Goal: Information Seeking & Learning: Learn about a topic

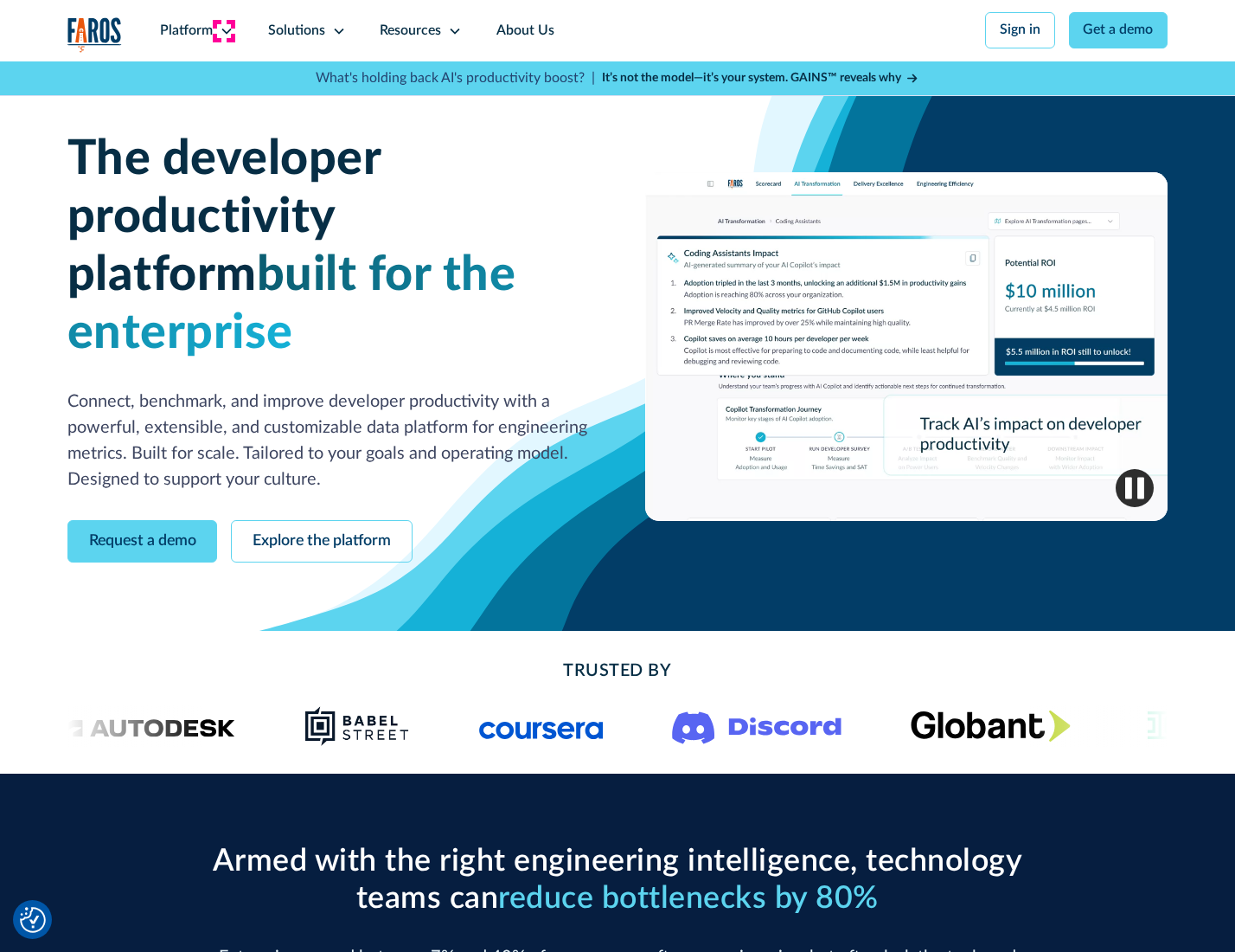
click at [224, 30] on icon at bounding box center [226, 30] width 14 height 14
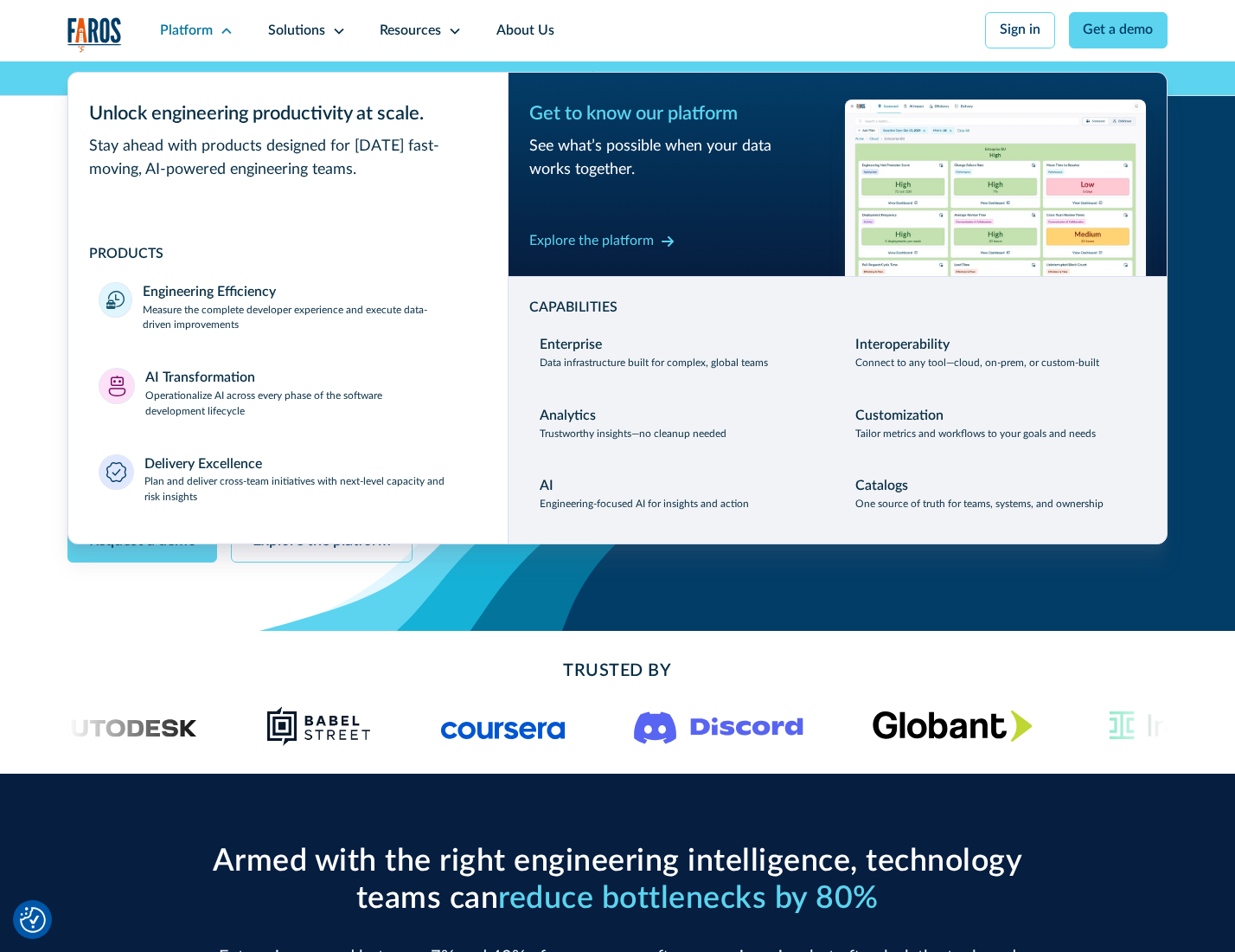
click at [308, 320] on p "Measure the complete developer experience and execute data-driven improvements" at bounding box center [310, 319] width 334 height 31
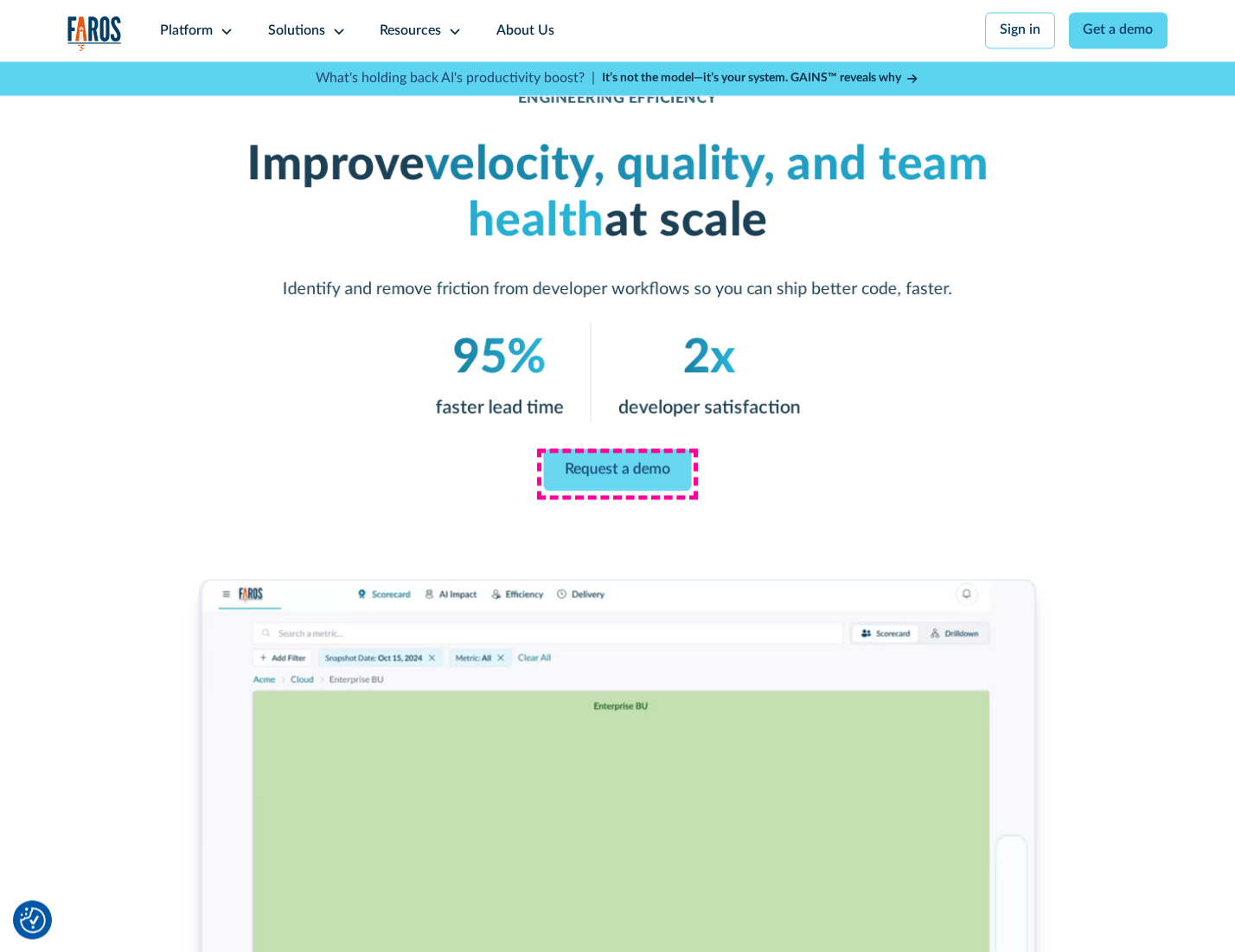
click at [617, 472] on link "Request a demo" at bounding box center [618, 469] width 148 height 41
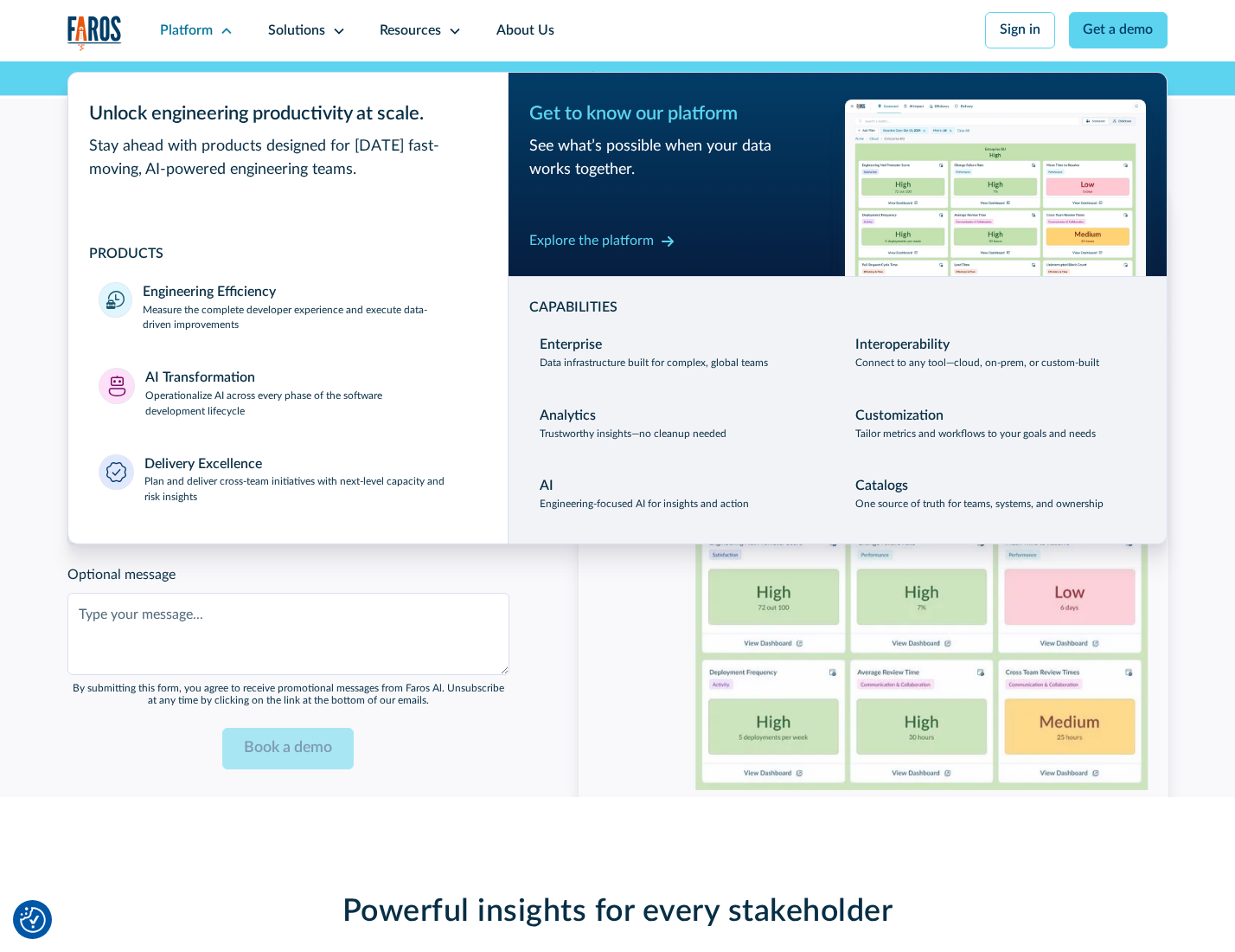
scroll to position [3766, 0]
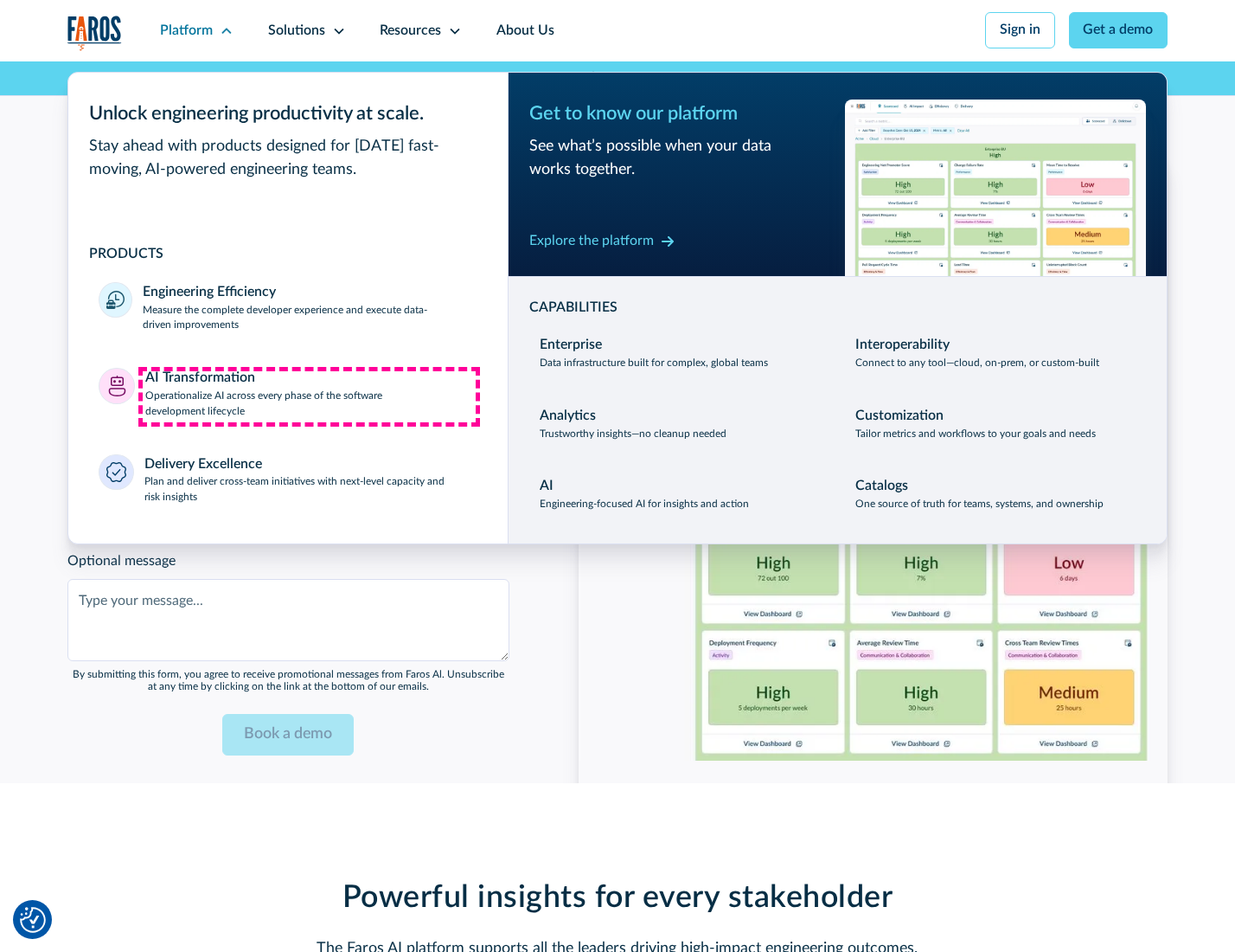
click at [309, 396] on p "Operationalize AI across every phase of the software development lifecycle" at bounding box center [312, 404] width 332 height 31
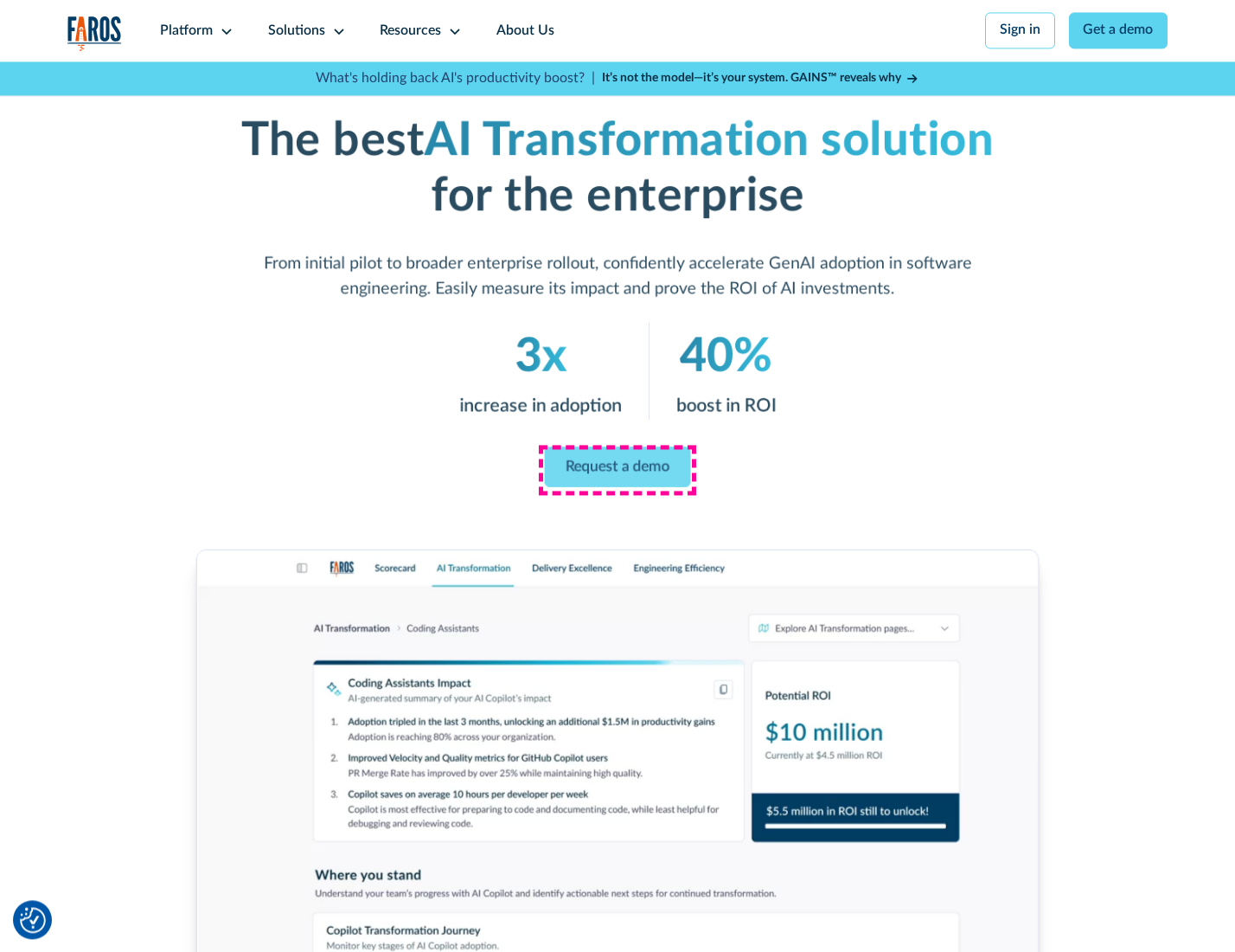
click at [617, 470] on link "Request a demo" at bounding box center [618, 466] width 147 height 41
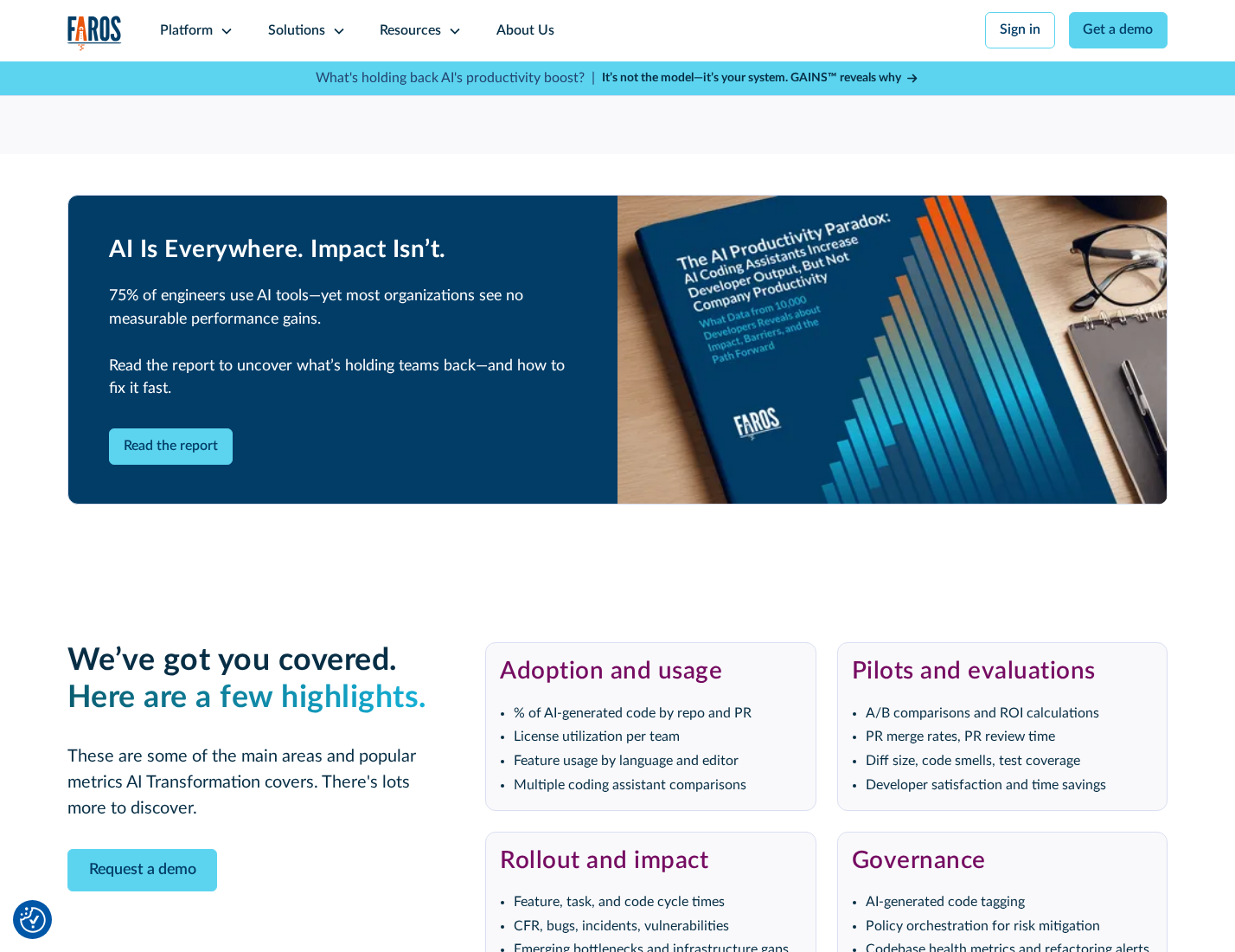
click at [194, 30] on div "Platform" at bounding box center [186, 31] width 53 height 21
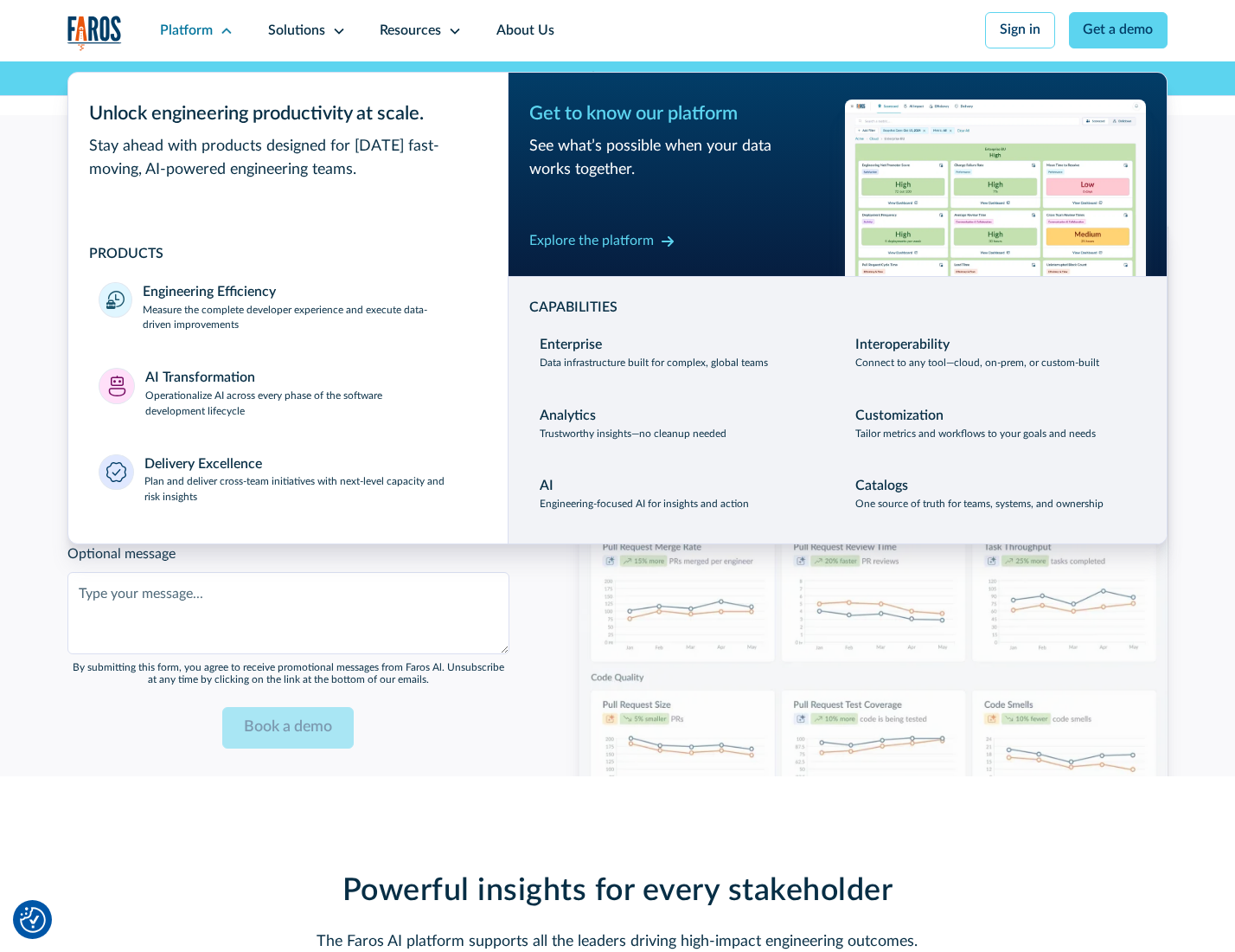
scroll to position [4183, 0]
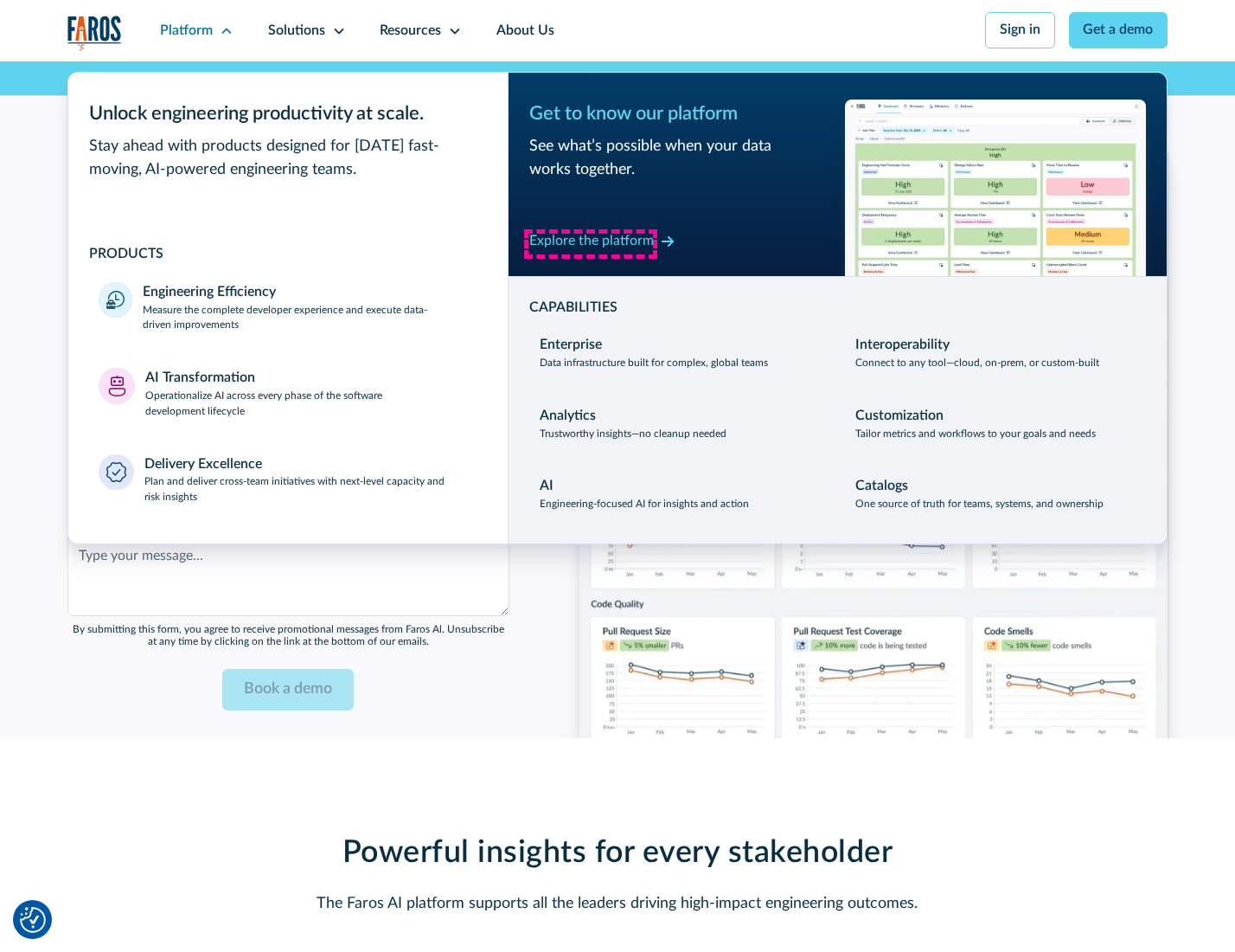
click at [591, 243] on div "Explore the platform" at bounding box center [591, 241] width 124 height 21
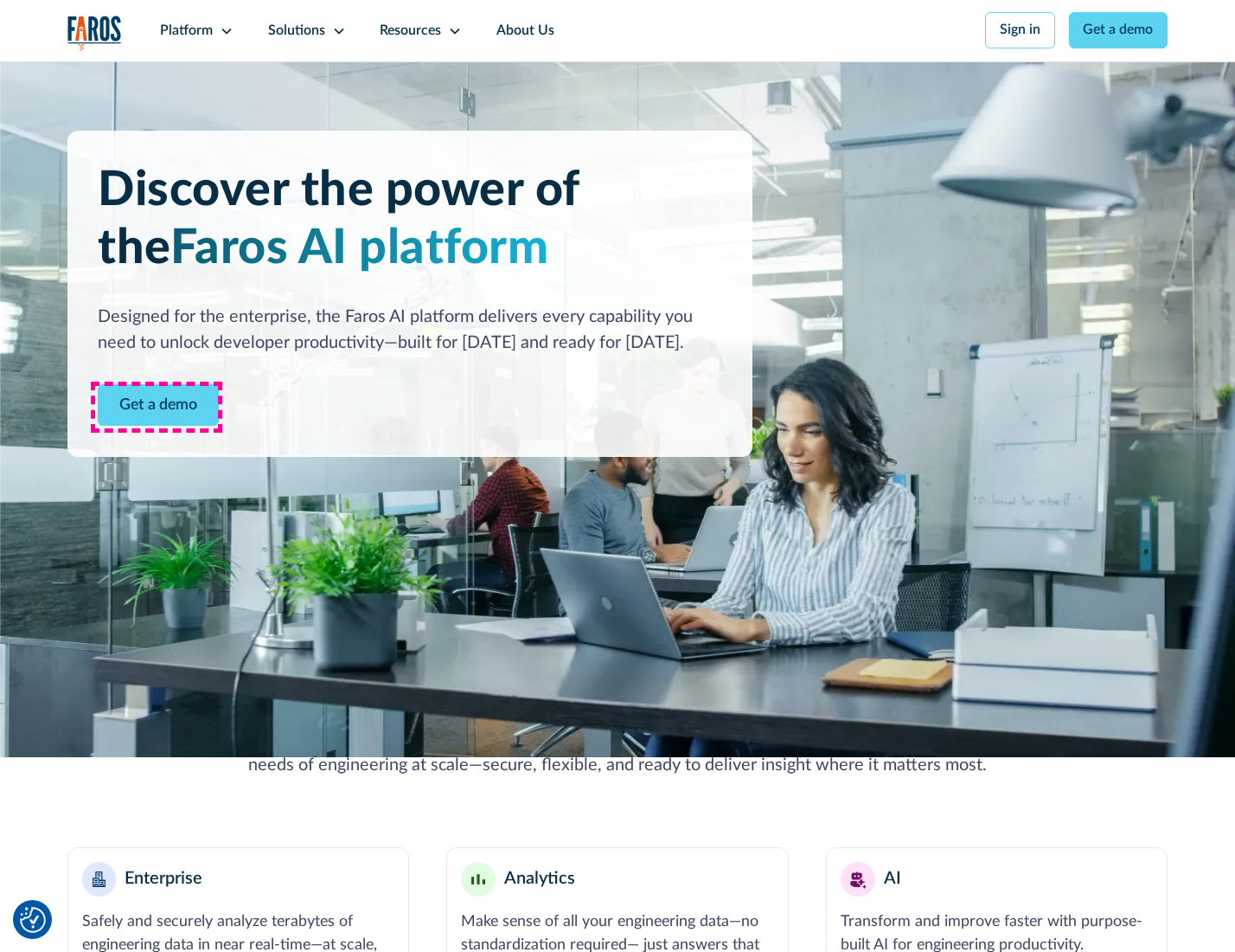
click at [157, 406] on link "Get a demo" at bounding box center [158, 405] width 121 height 42
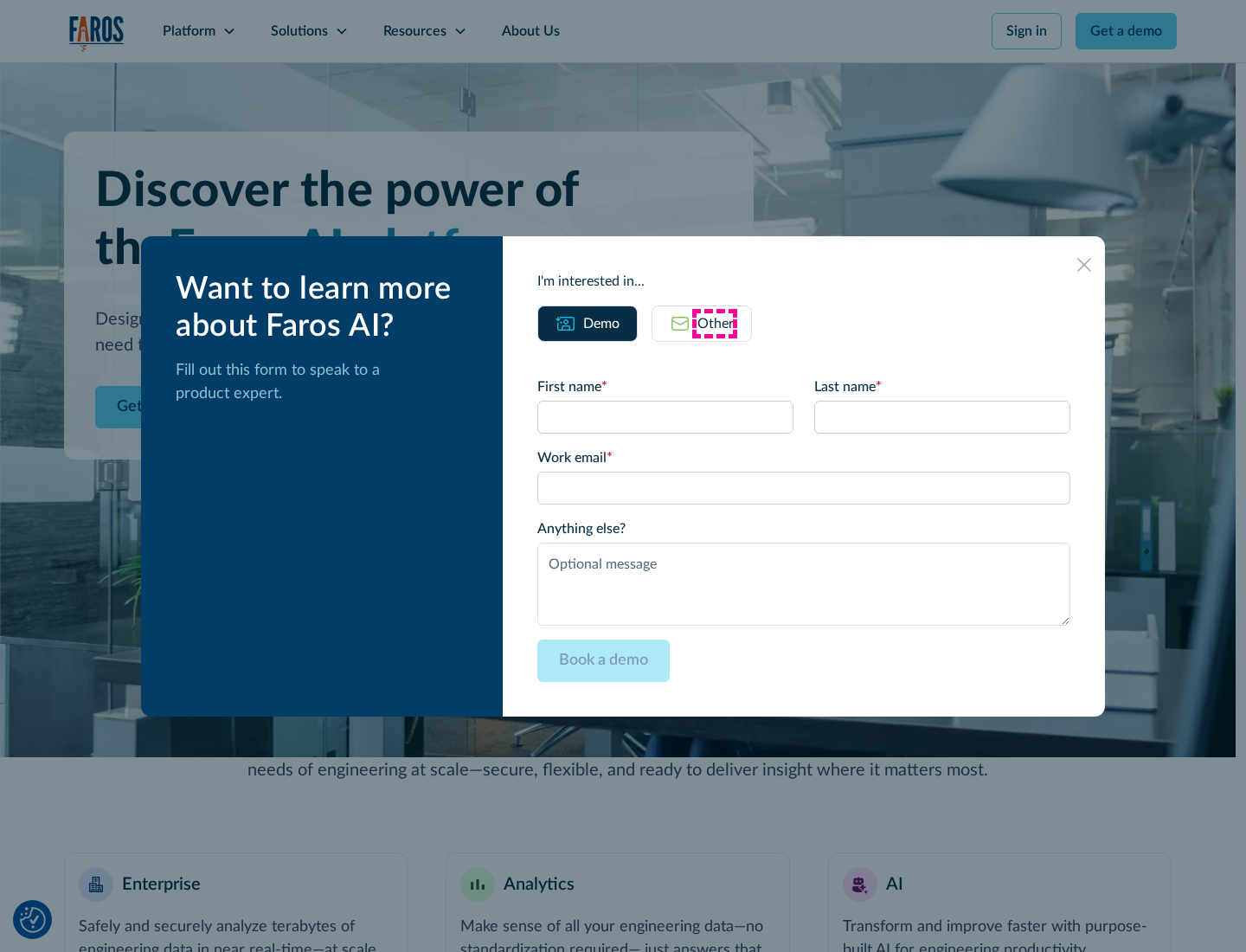
click at [714, 323] on div "Other" at bounding box center [715, 323] width 36 height 21
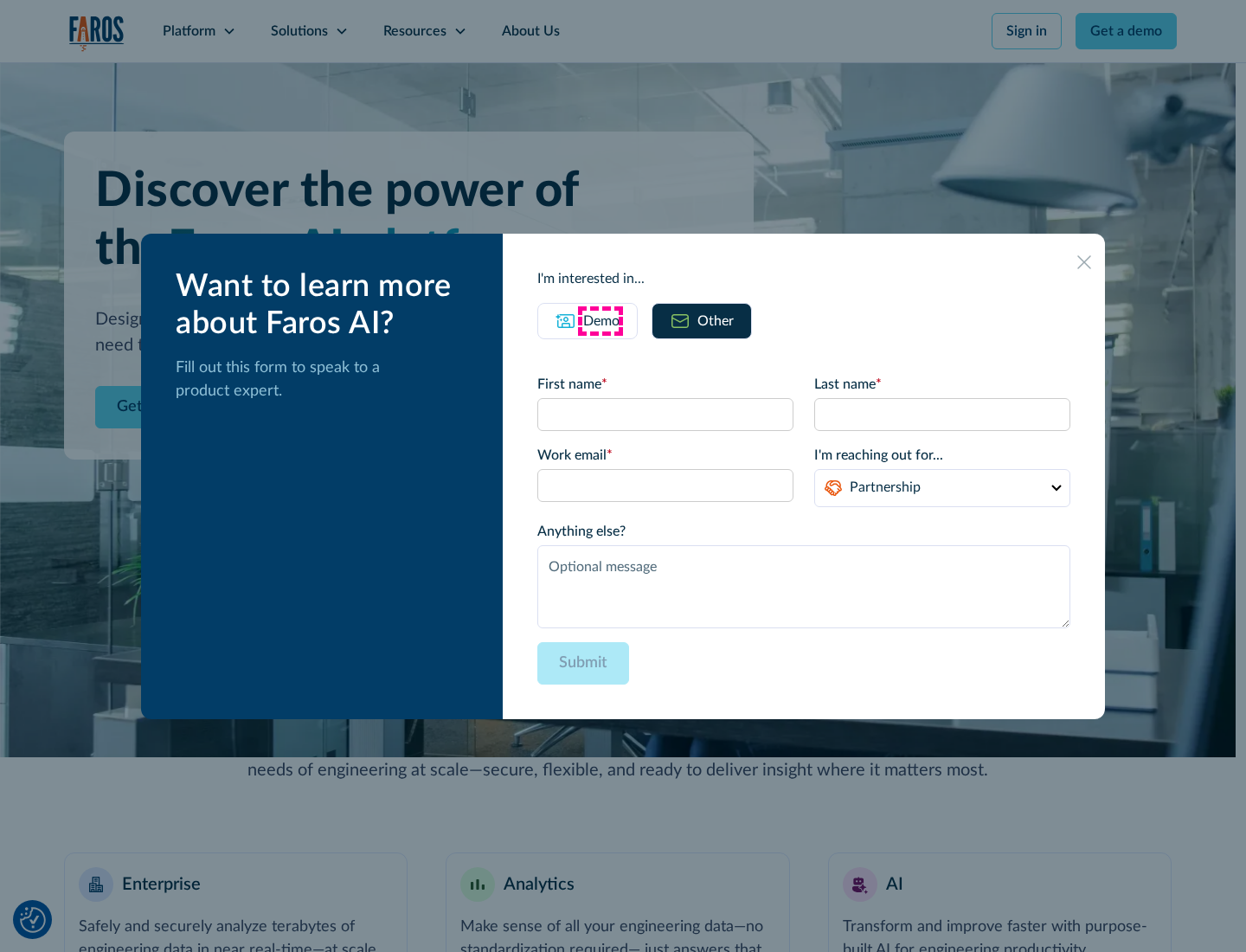
click at [600, 320] on div "Demo" at bounding box center [601, 321] width 36 height 21
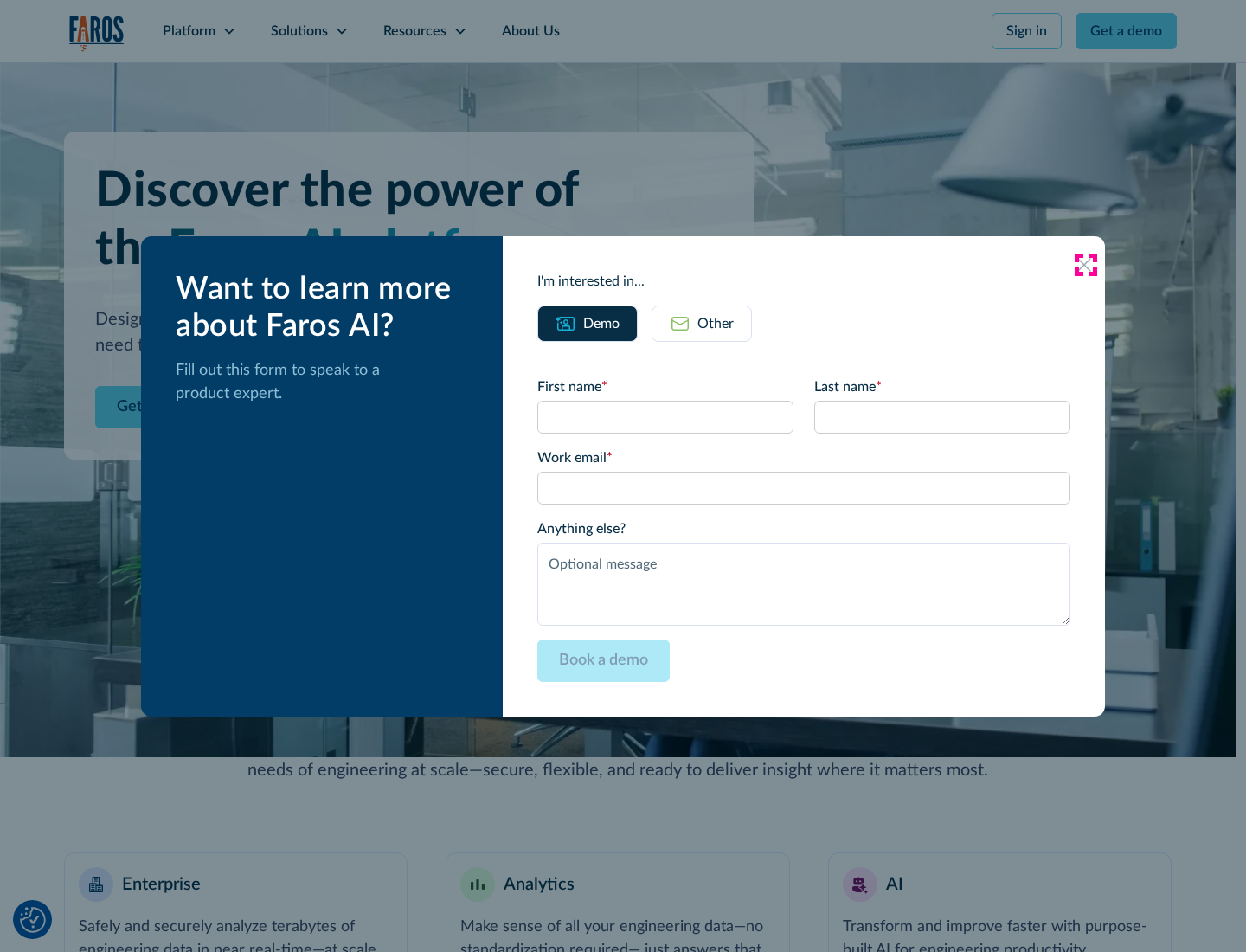
click at [1085, 264] on icon at bounding box center [1084, 264] width 14 height 14
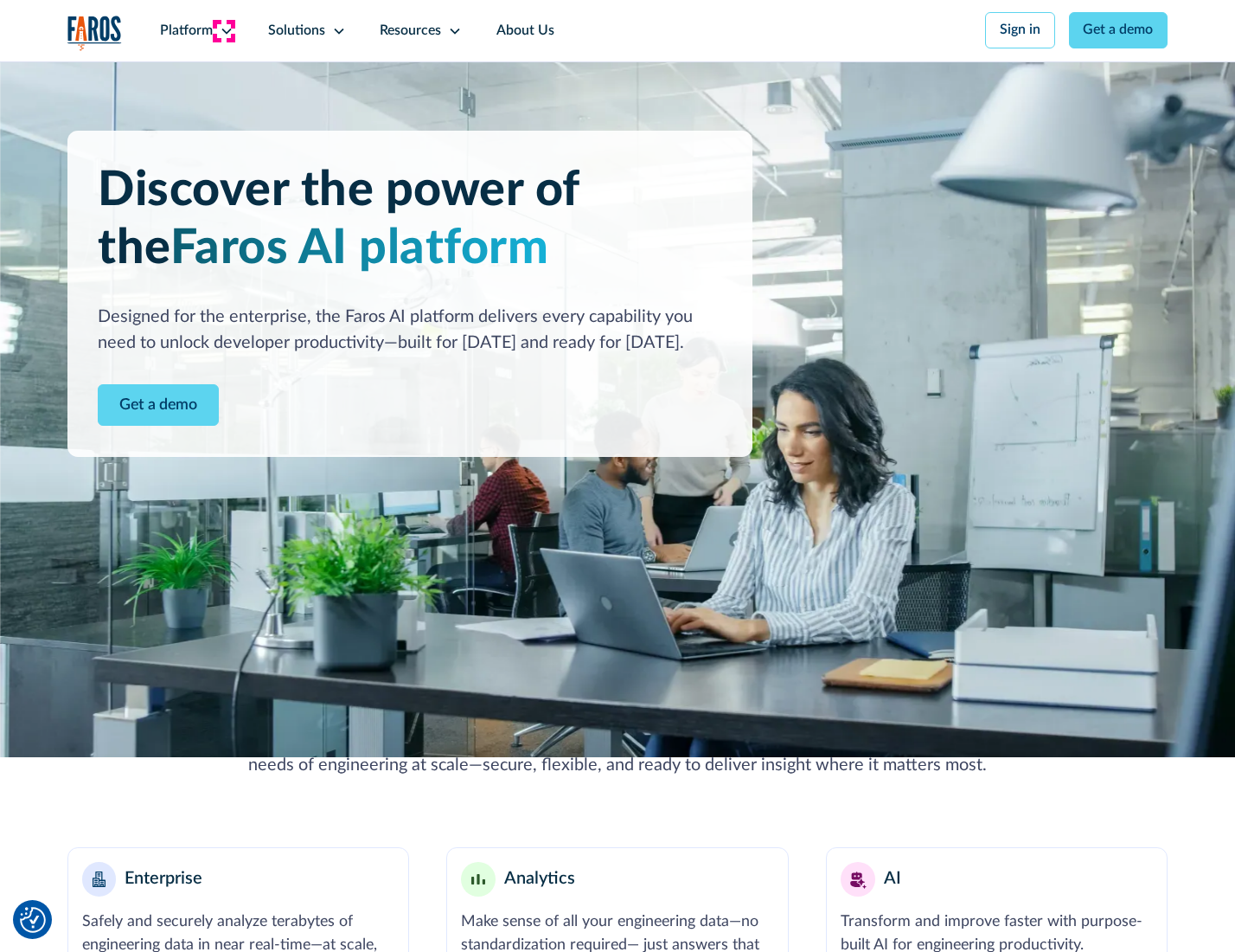
click at [224, 30] on icon at bounding box center [226, 30] width 14 height 14
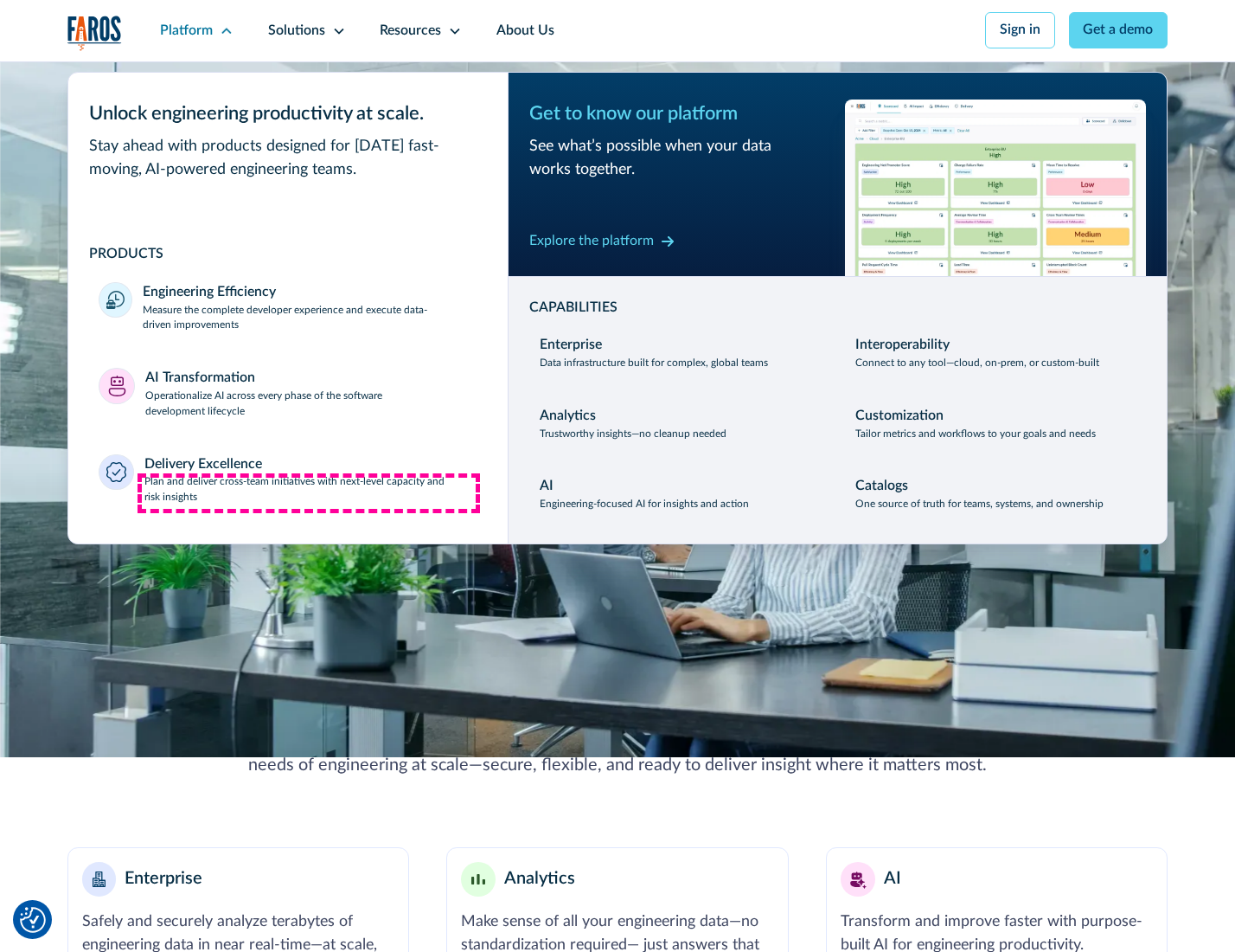
click at [309, 493] on p "Plan and deliver cross-team initiatives with next-level capacity and risk insig…" at bounding box center [311, 489] width 333 height 31
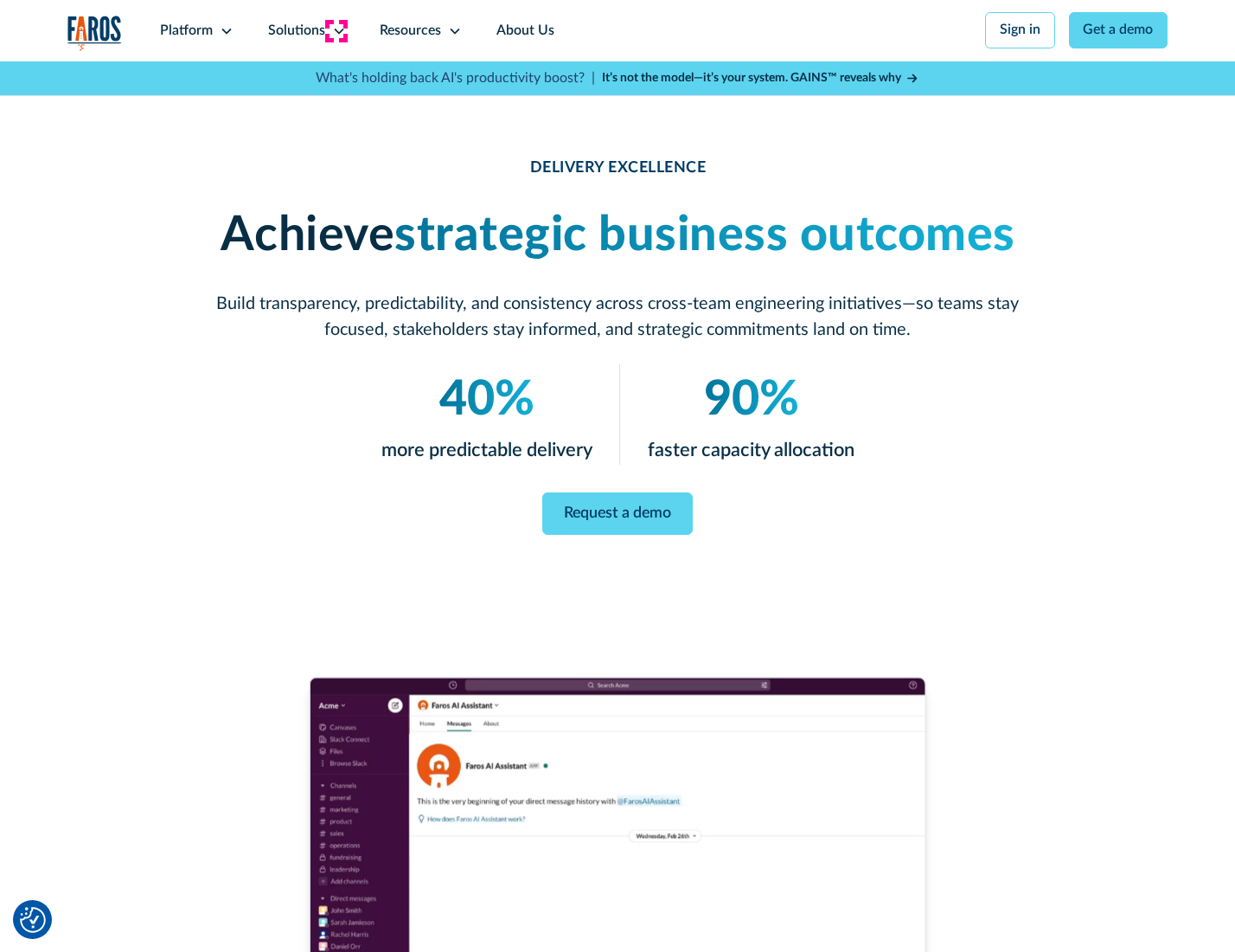
click at [335, 30] on icon at bounding box center [338, 30] width 14 height 14
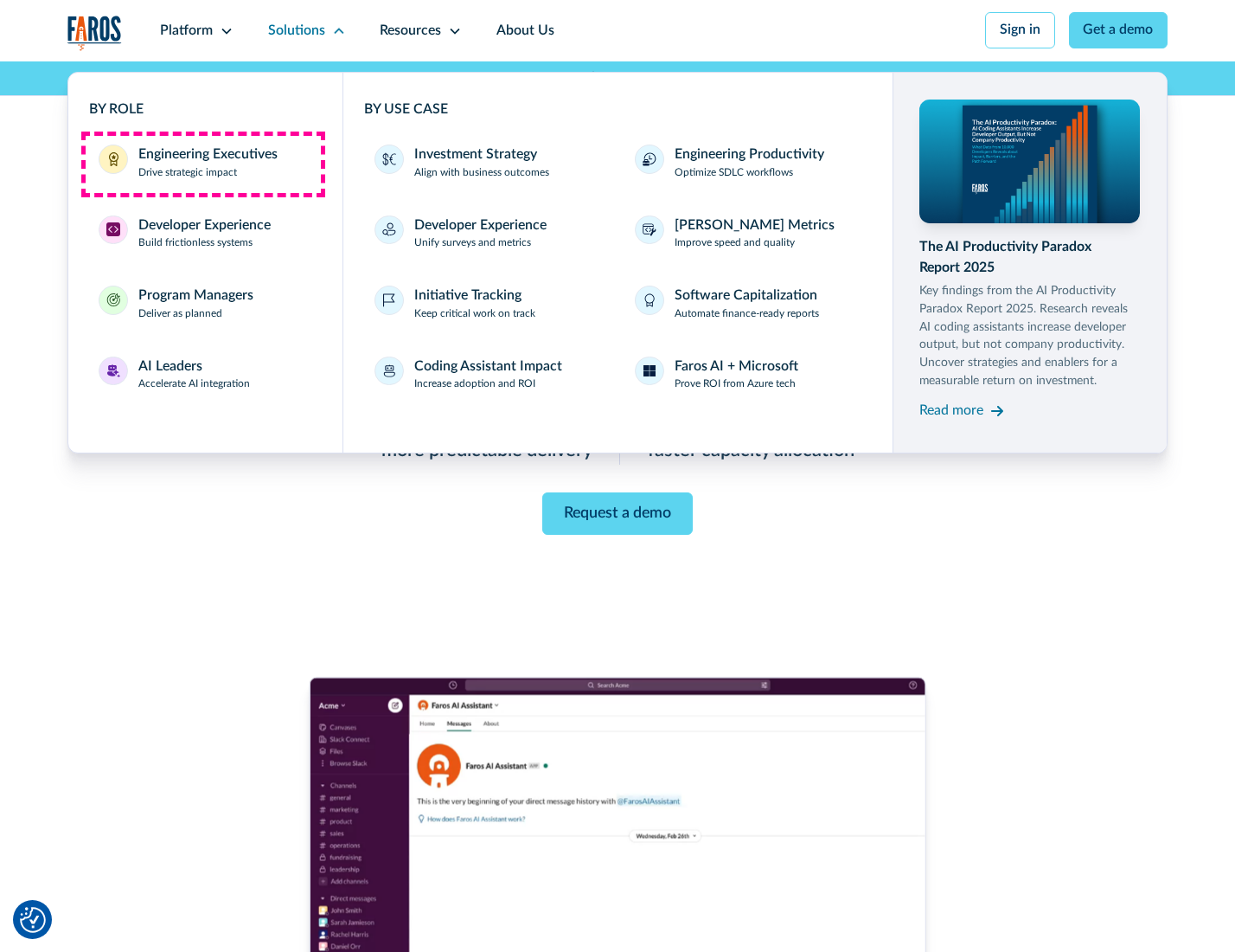
click at [203, 163] on div "Engineering Executives" at bounding box center [207, 155] width 139 height 21
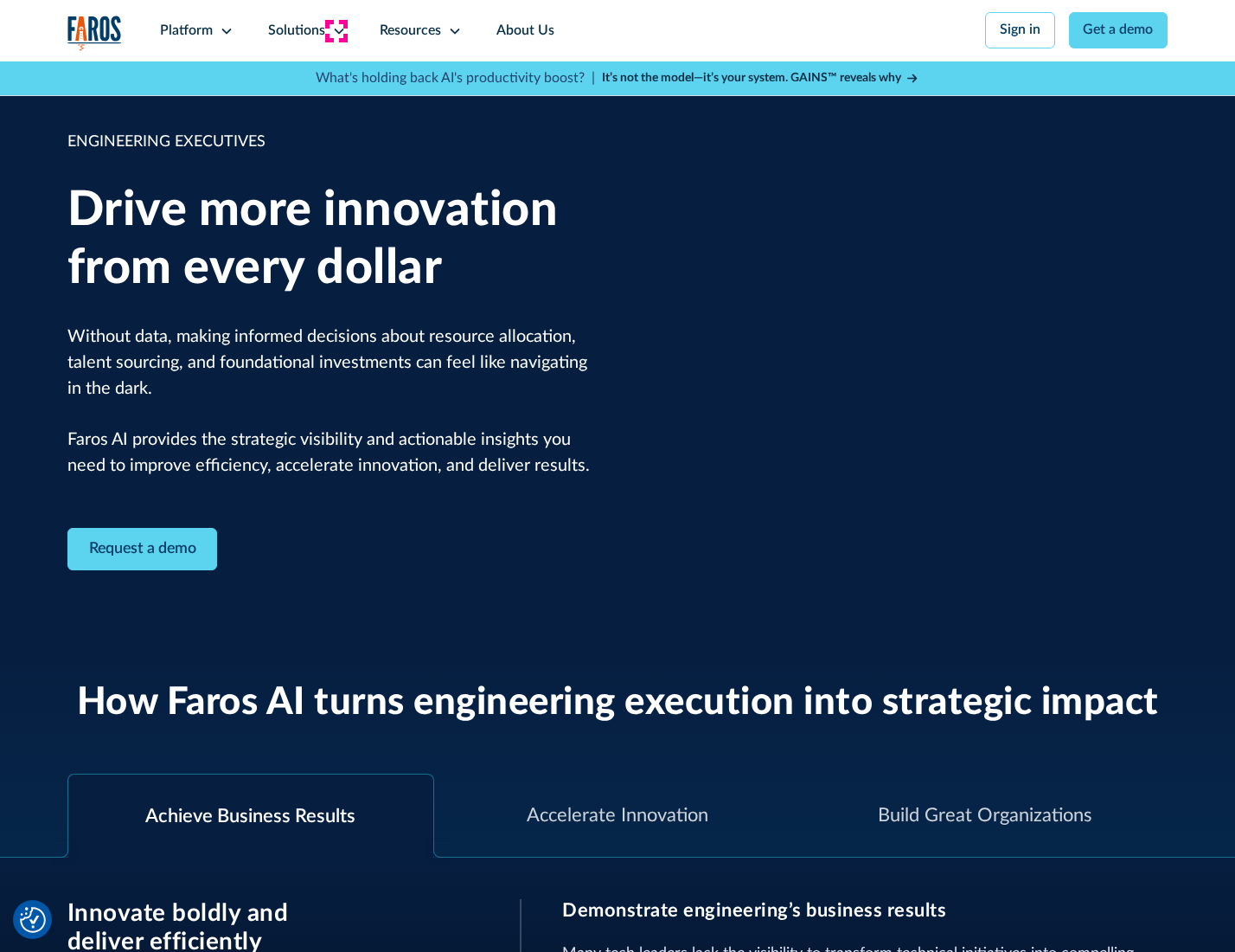
click at [335, 30] on icon at bounding box center [338, 30] width 14 height 14
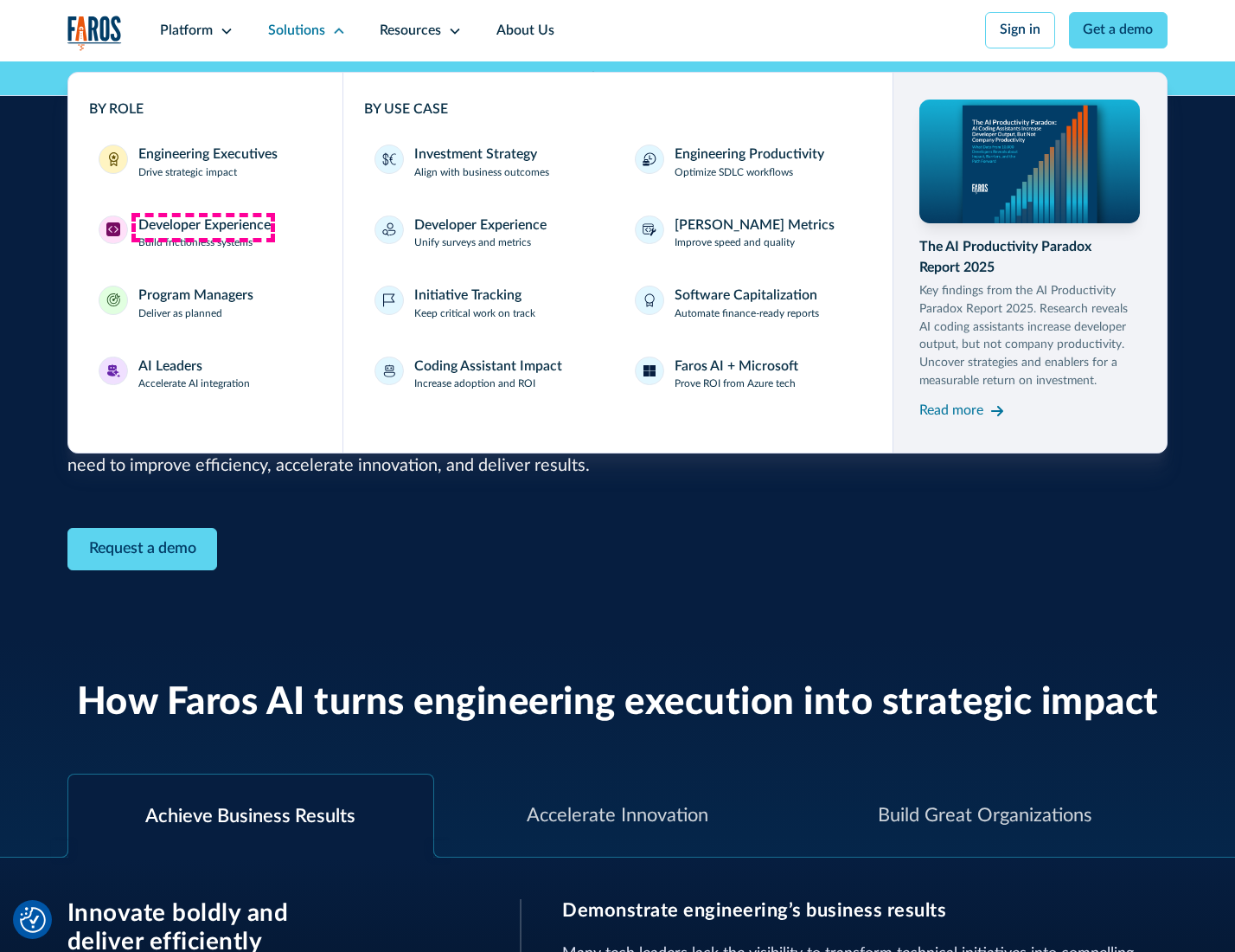
click at [203, 227] on div "Developer Experience" at bounding box center [205, 226] width 133 height 21
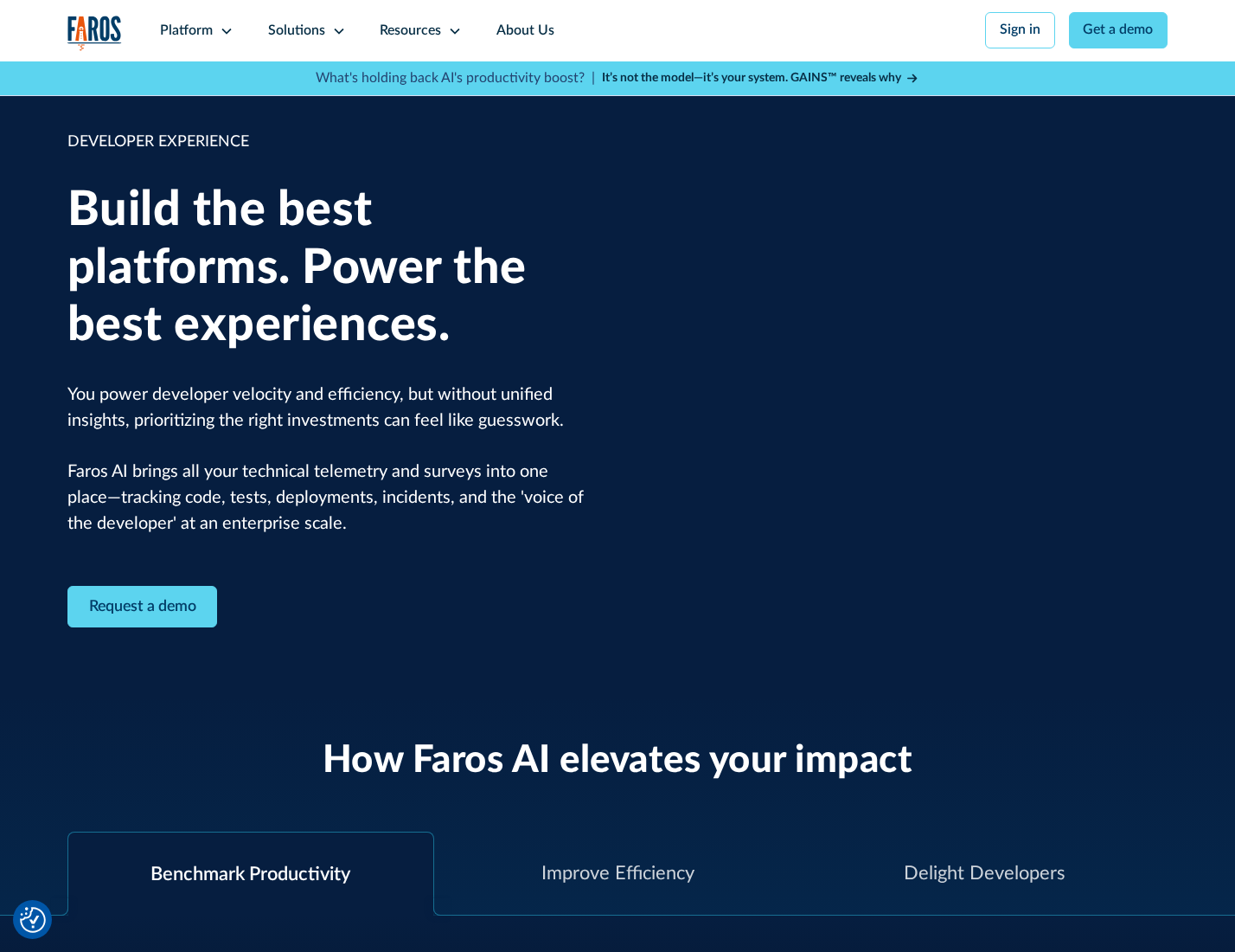
click at [304, 30] on div "Solutions" at bounding box center [297, 31] width 57 height 21
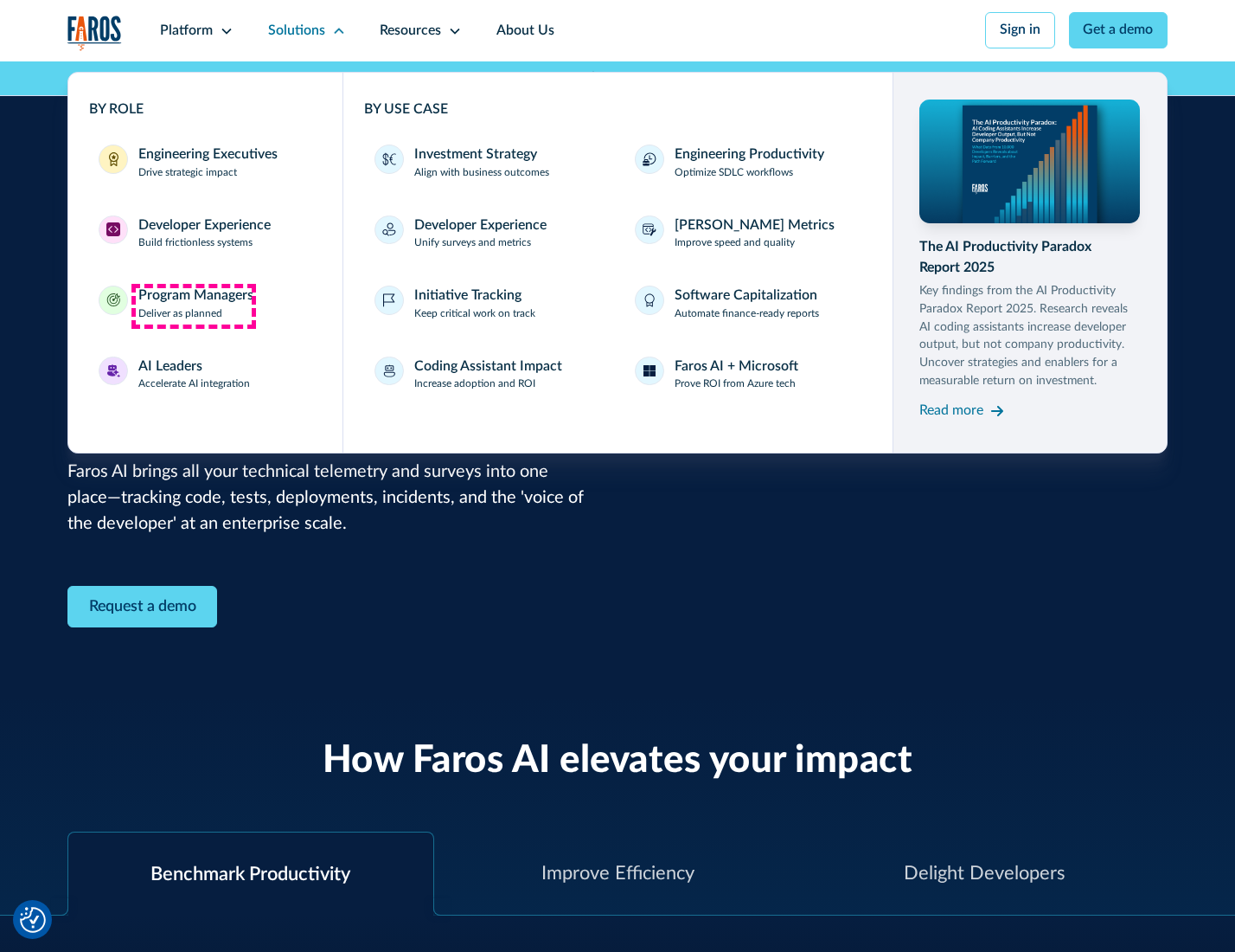
click at [193, 305] on div "Program Managers" at bounding box center [195, 296] width 115 height 21
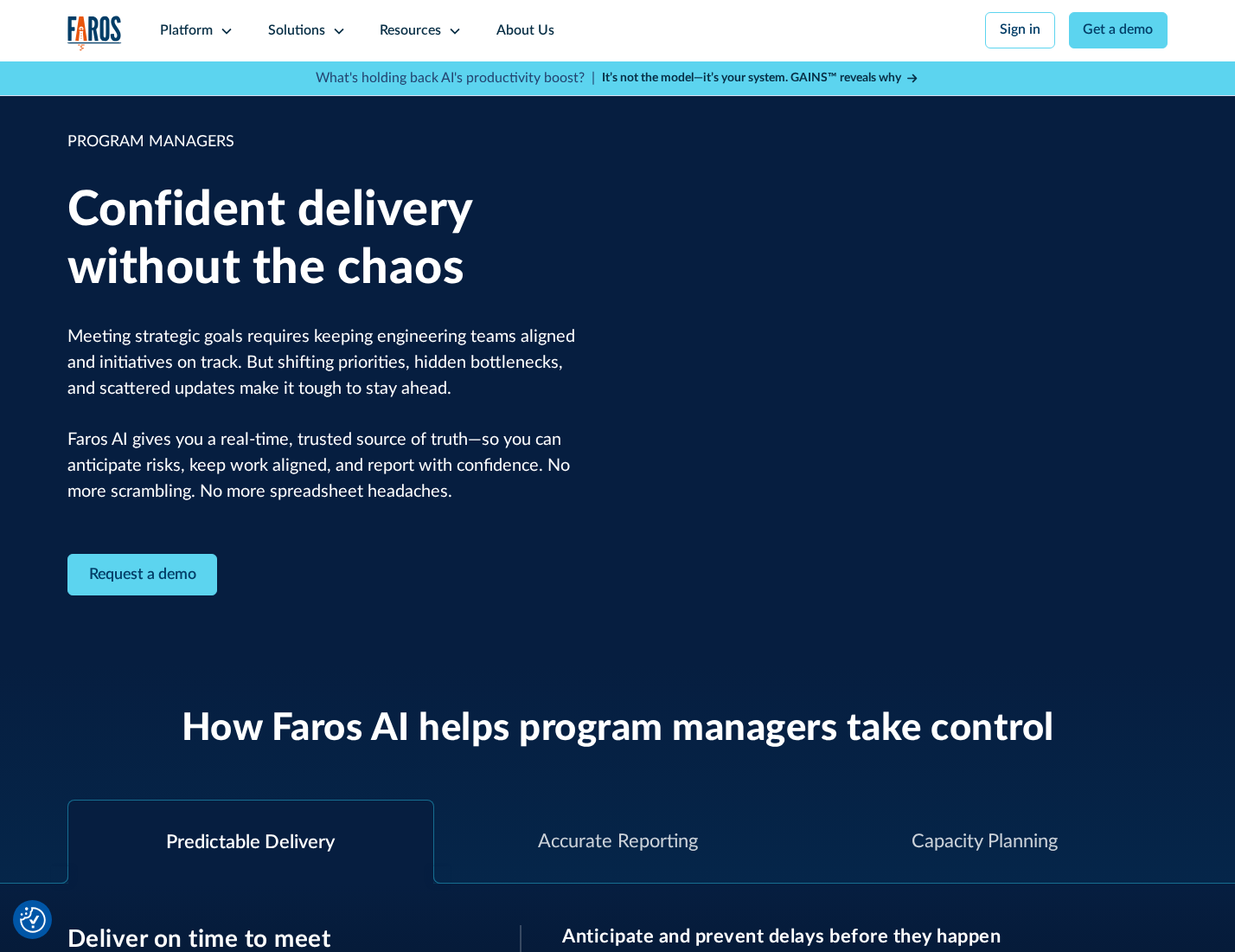
click at [335, 31] on icon at bounding box center [338, 30] width 14 height 14
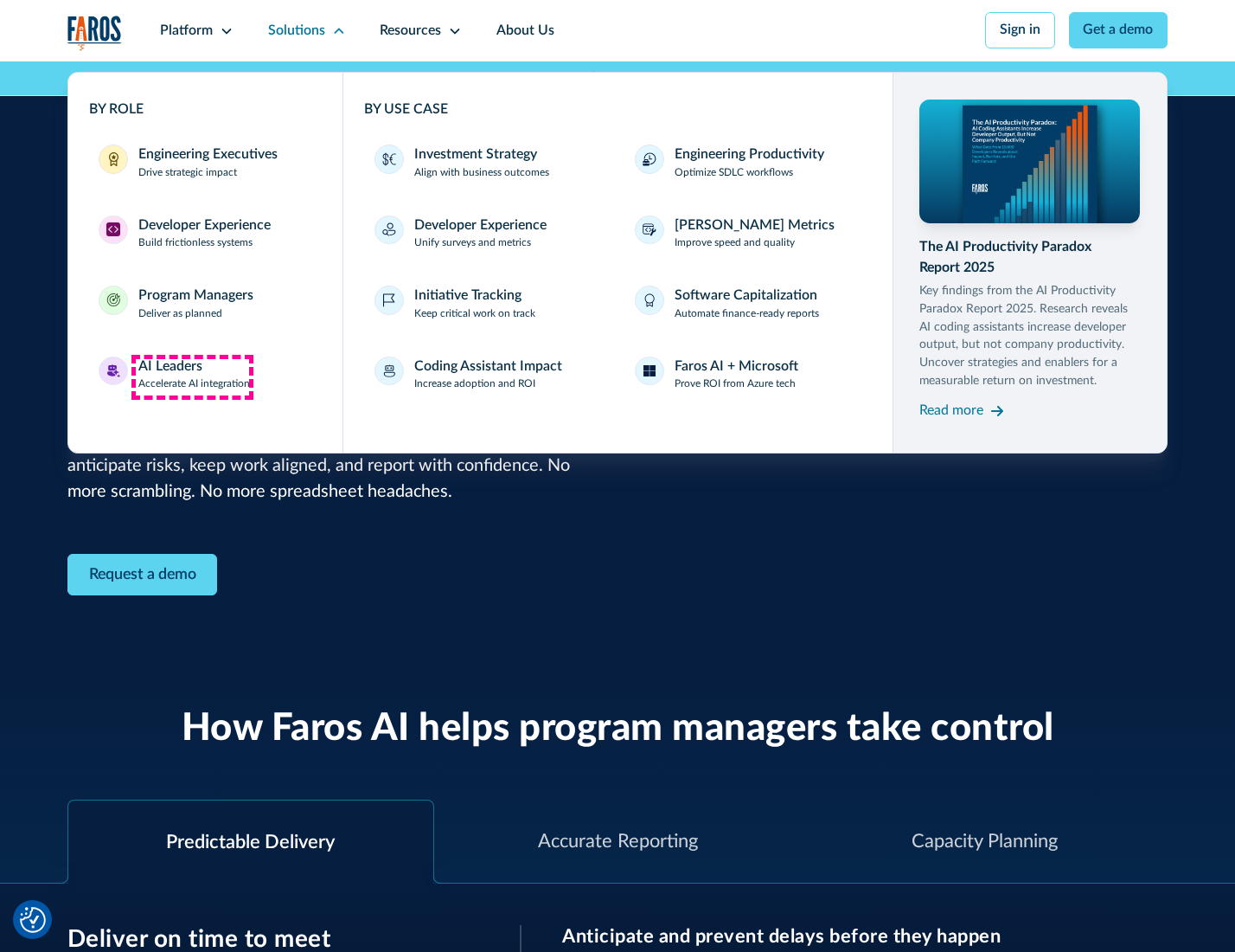
click at [192, 376] on div "AI Leaders" at bounding box center [170, 367] width 64 height 21
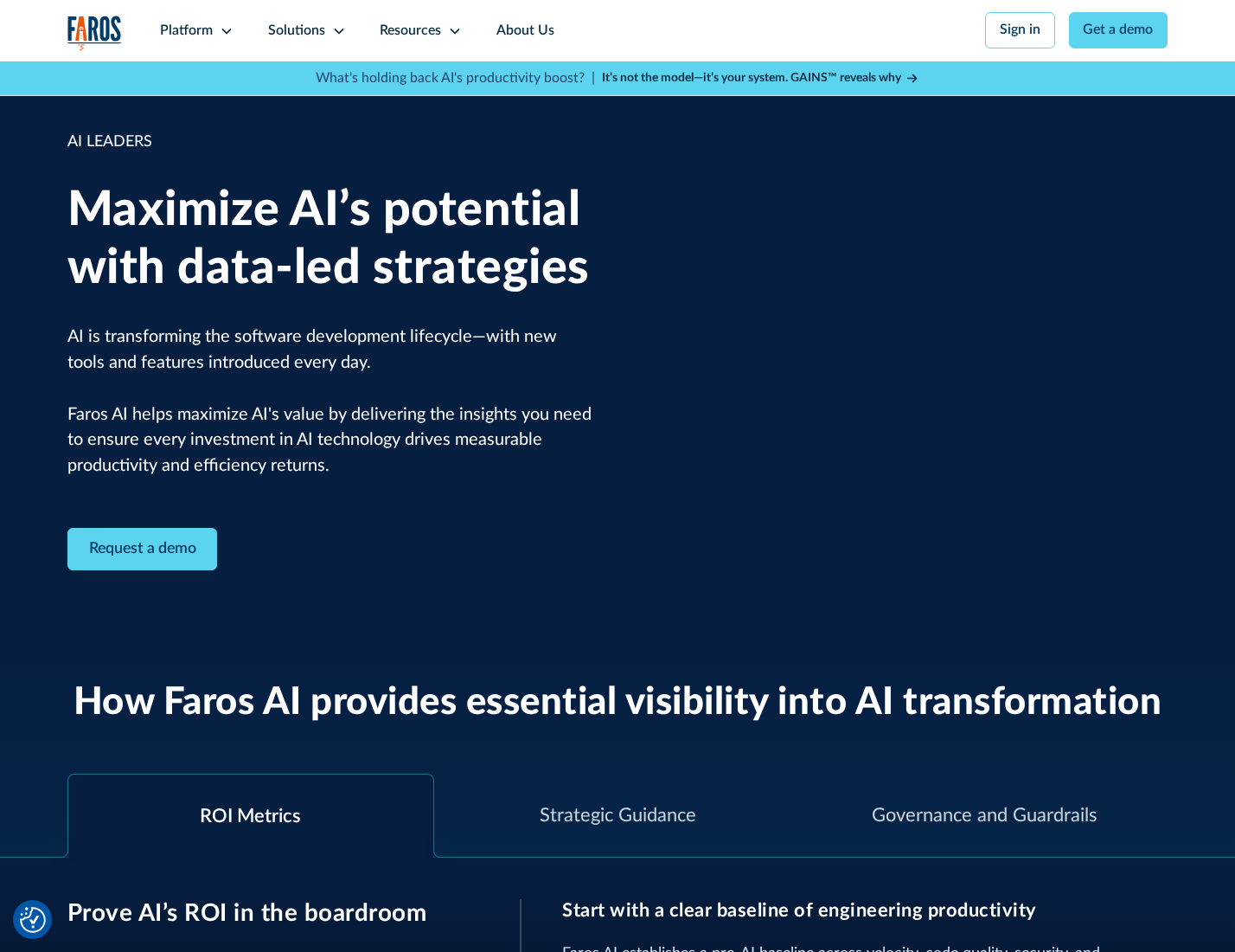
click at [335, 30] on icon at bounding box center [338, 30] width 14 height 14
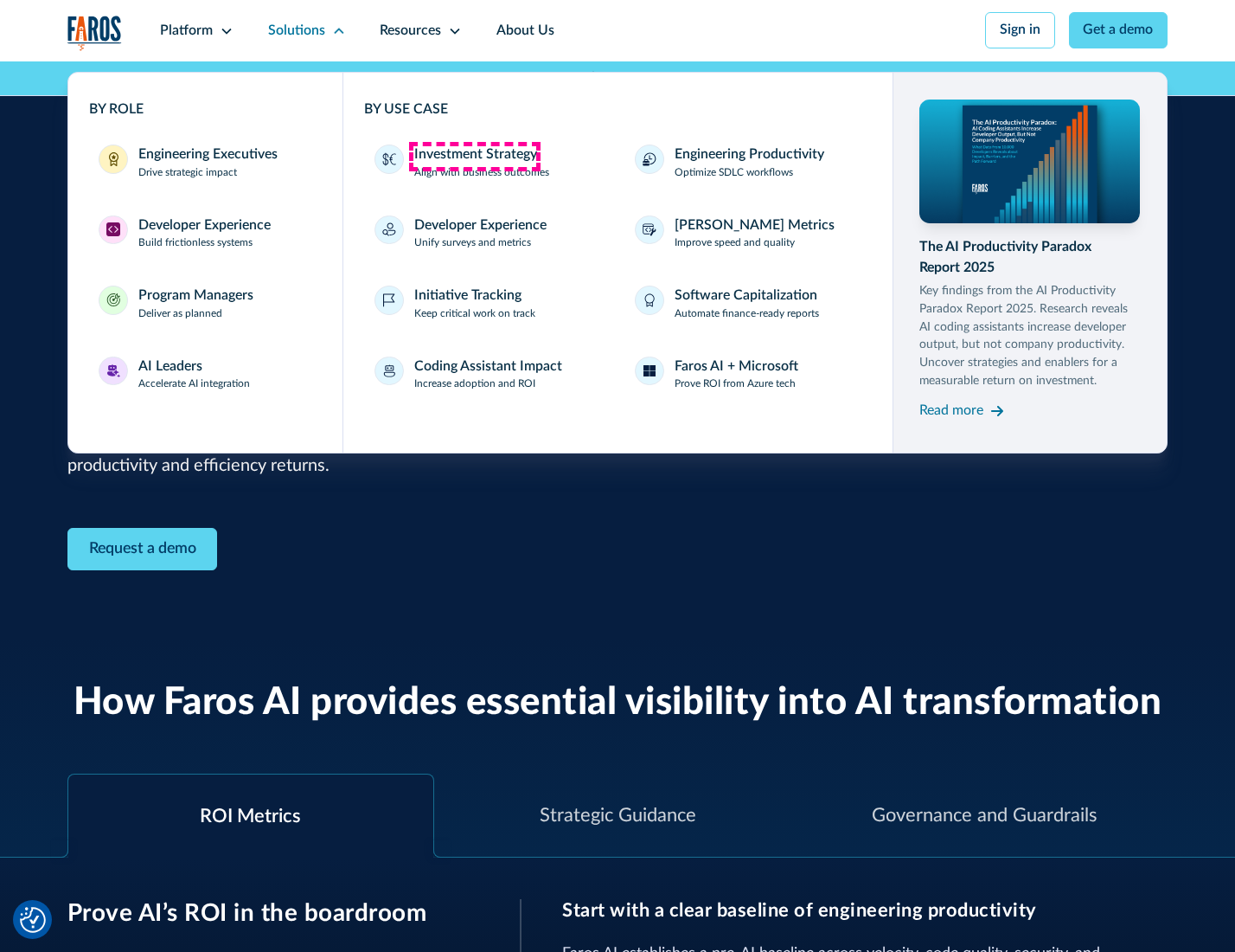
click at [474, 156] on div "Investment Strategy" at bounding box center [476, 155] width 123 height 21
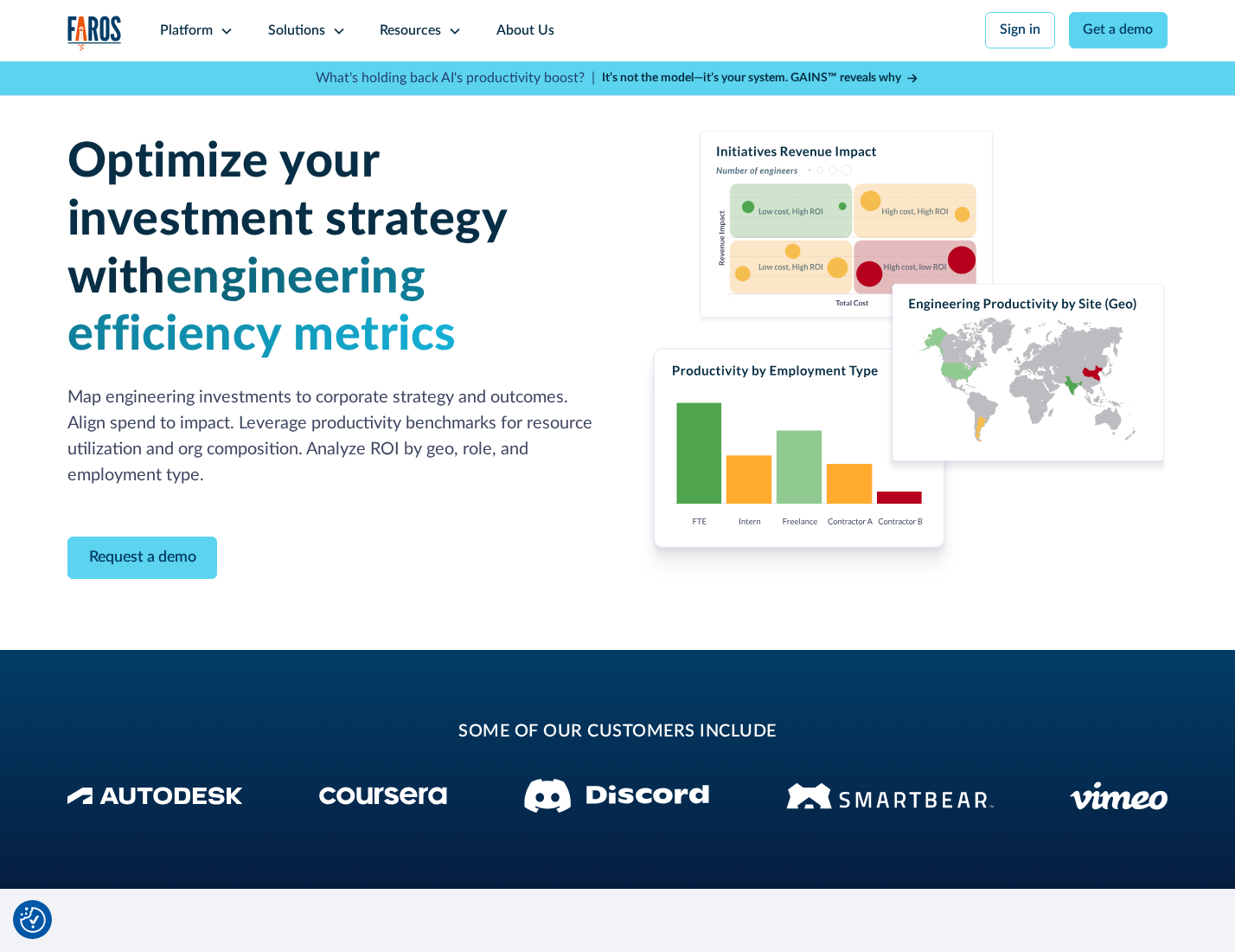
click at [335, 30] on icon at bounding box center [338, 30] width 14 height 14
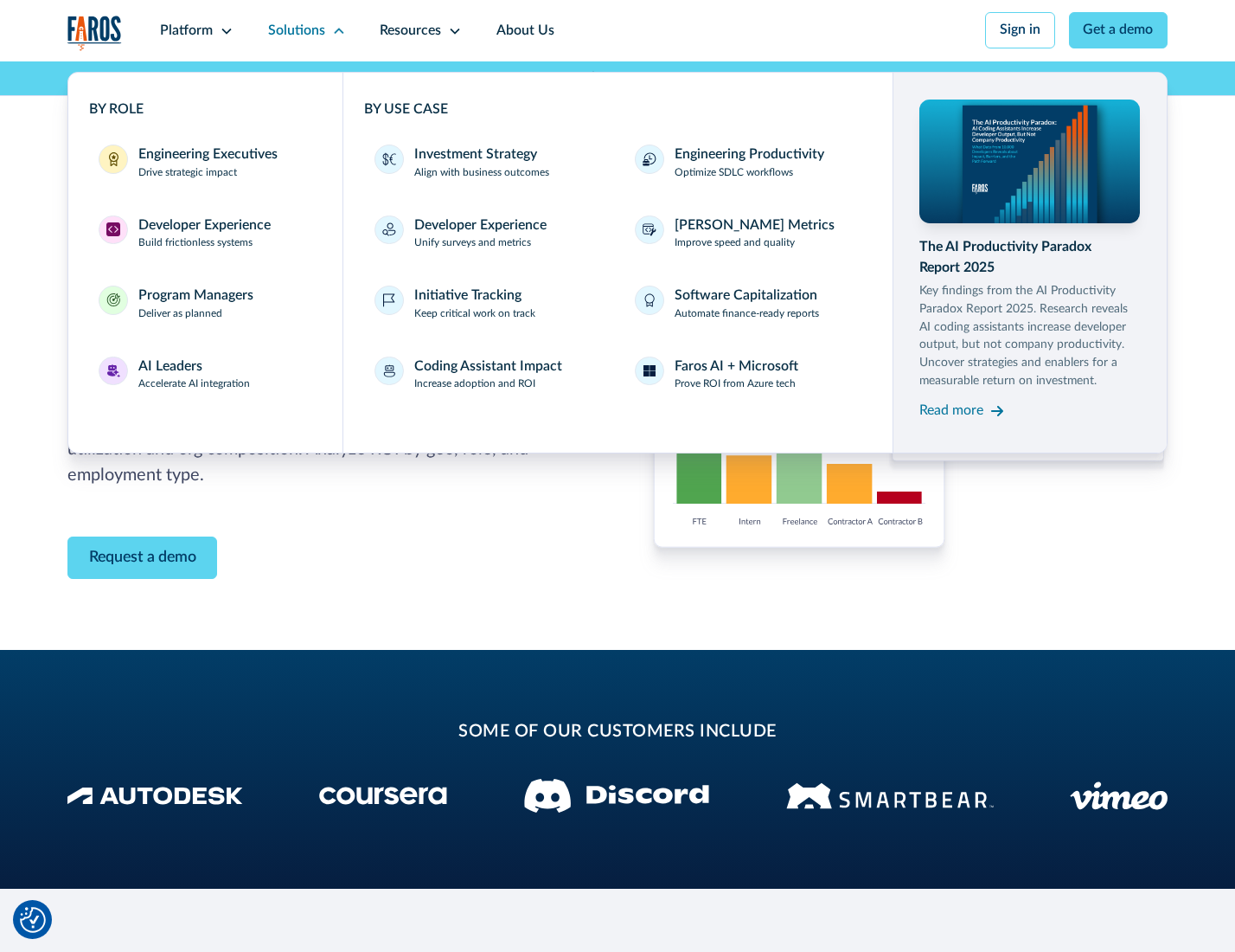
click at [736, 387] on p "Prove ROI from Azure tech" at bounding box center [735, 383] width 121 height 16
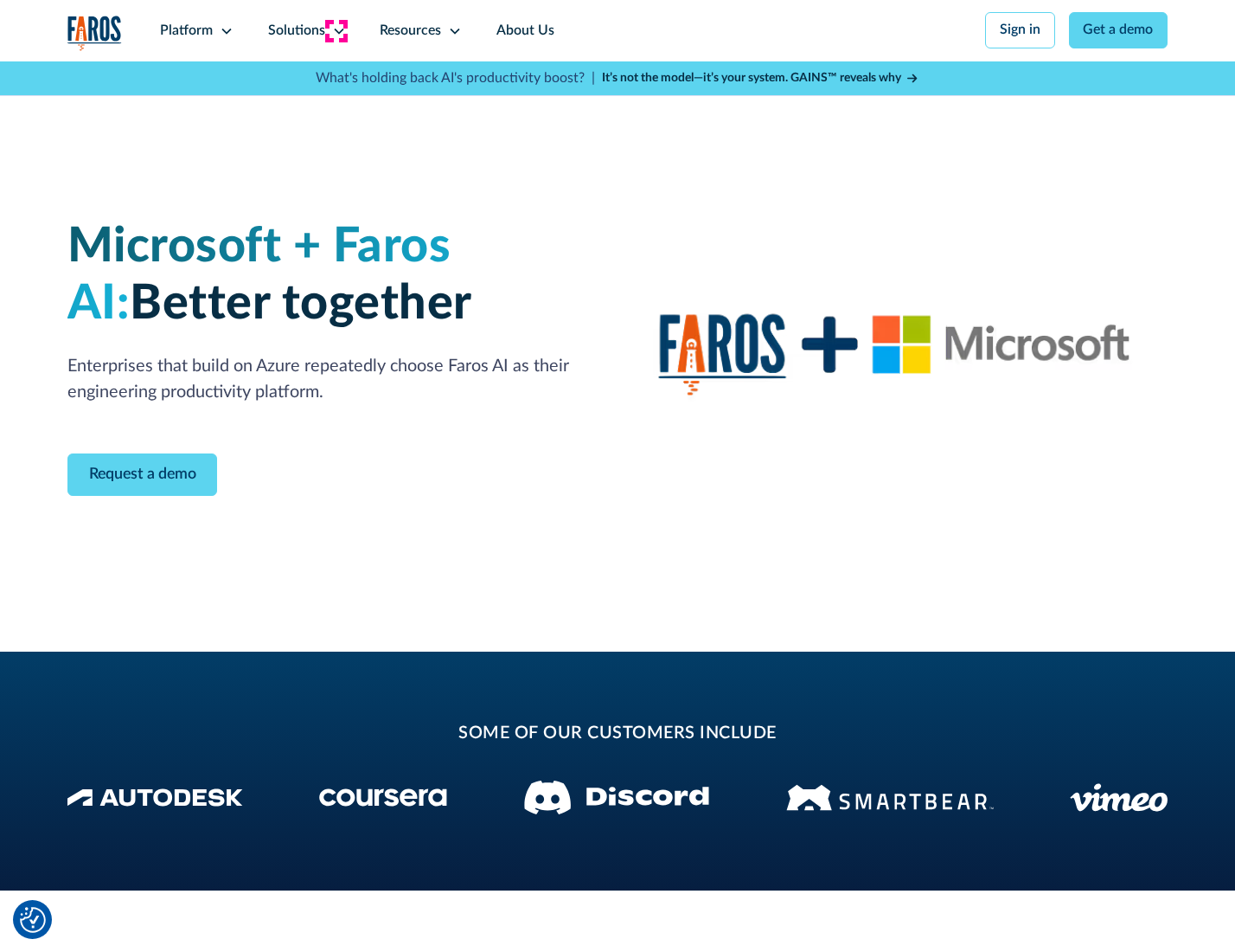
click at [335, 30] on icon at bounding box center [338, 30] width 14 height 14
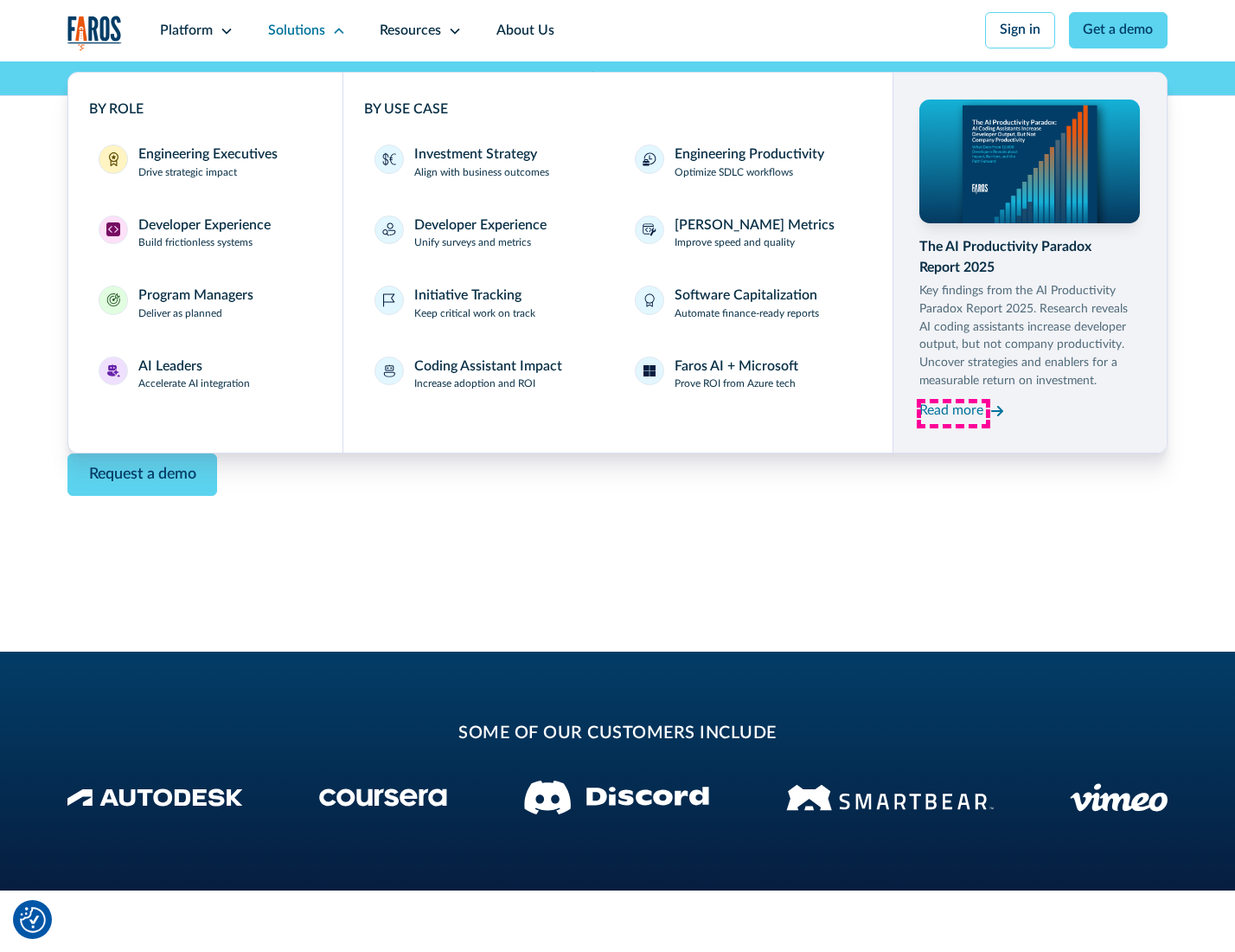
click at [953, 414] on div "Read more" at bounding box center [951, 411] width 64 height 21
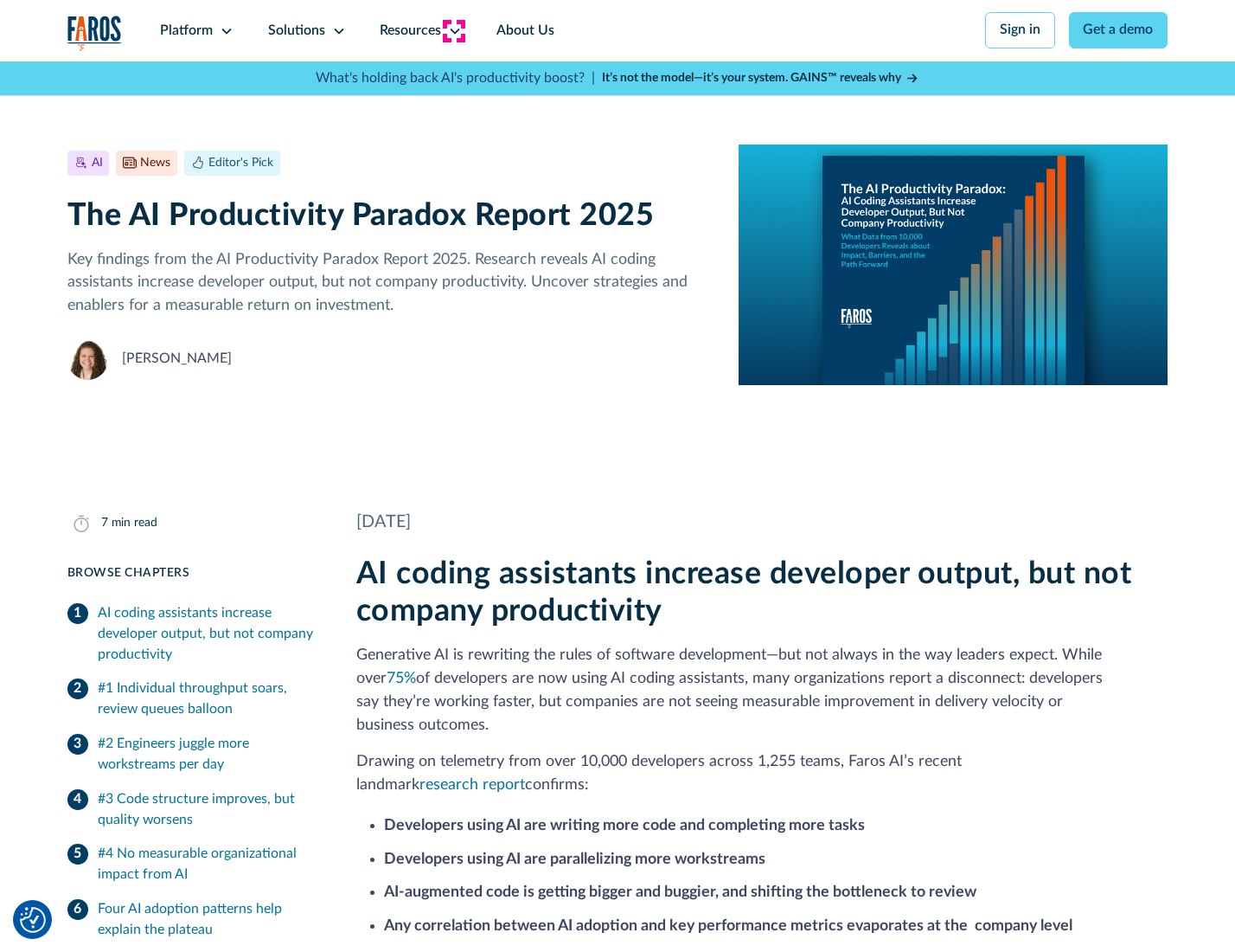
click at [453, 30] on icon at bounding box center [454, 30] width 14 height 14
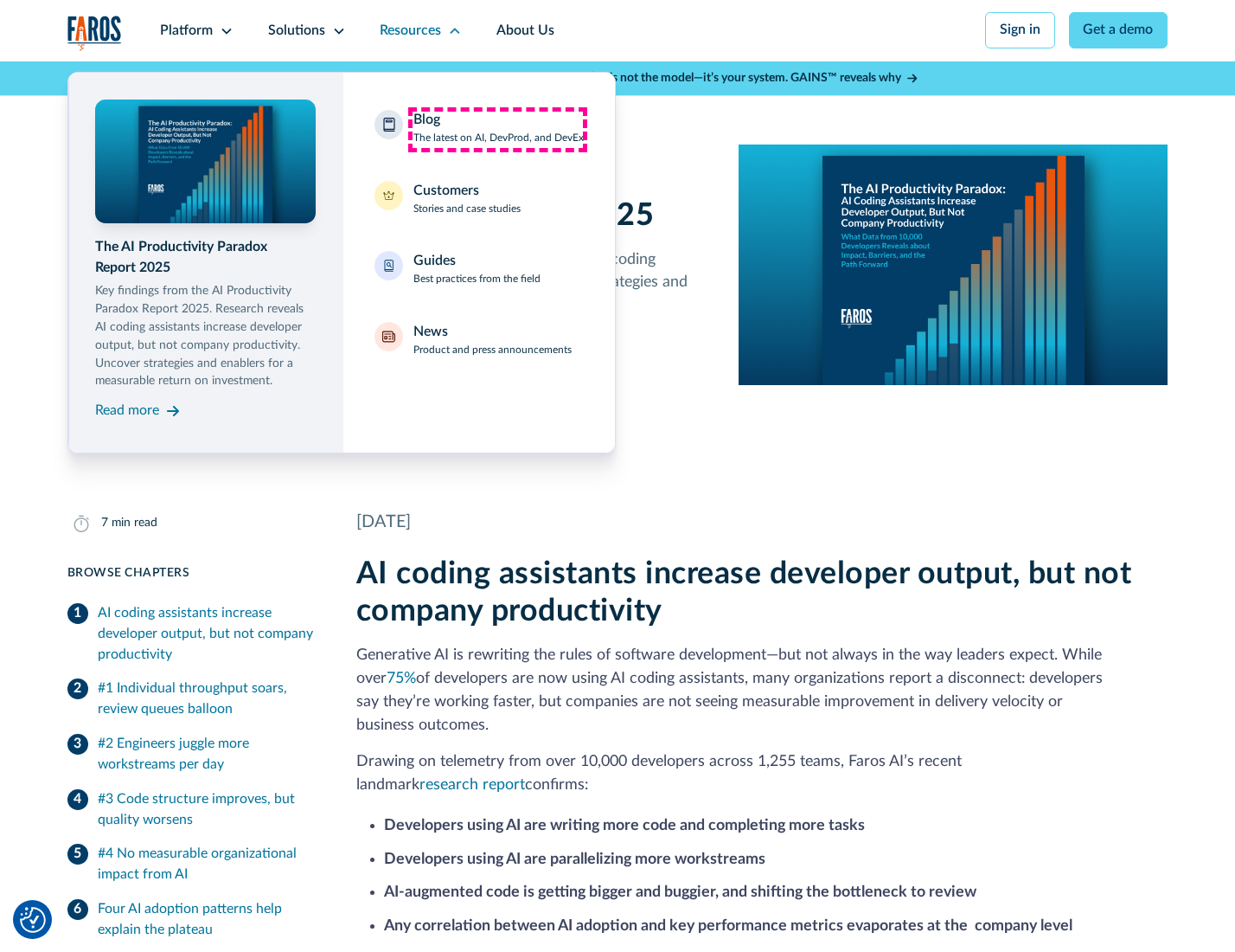
click at [498, 129] on div "Blog The latest on AI, DevProd, and DevEx" at bounding box center [499, 127] width 171 height 36
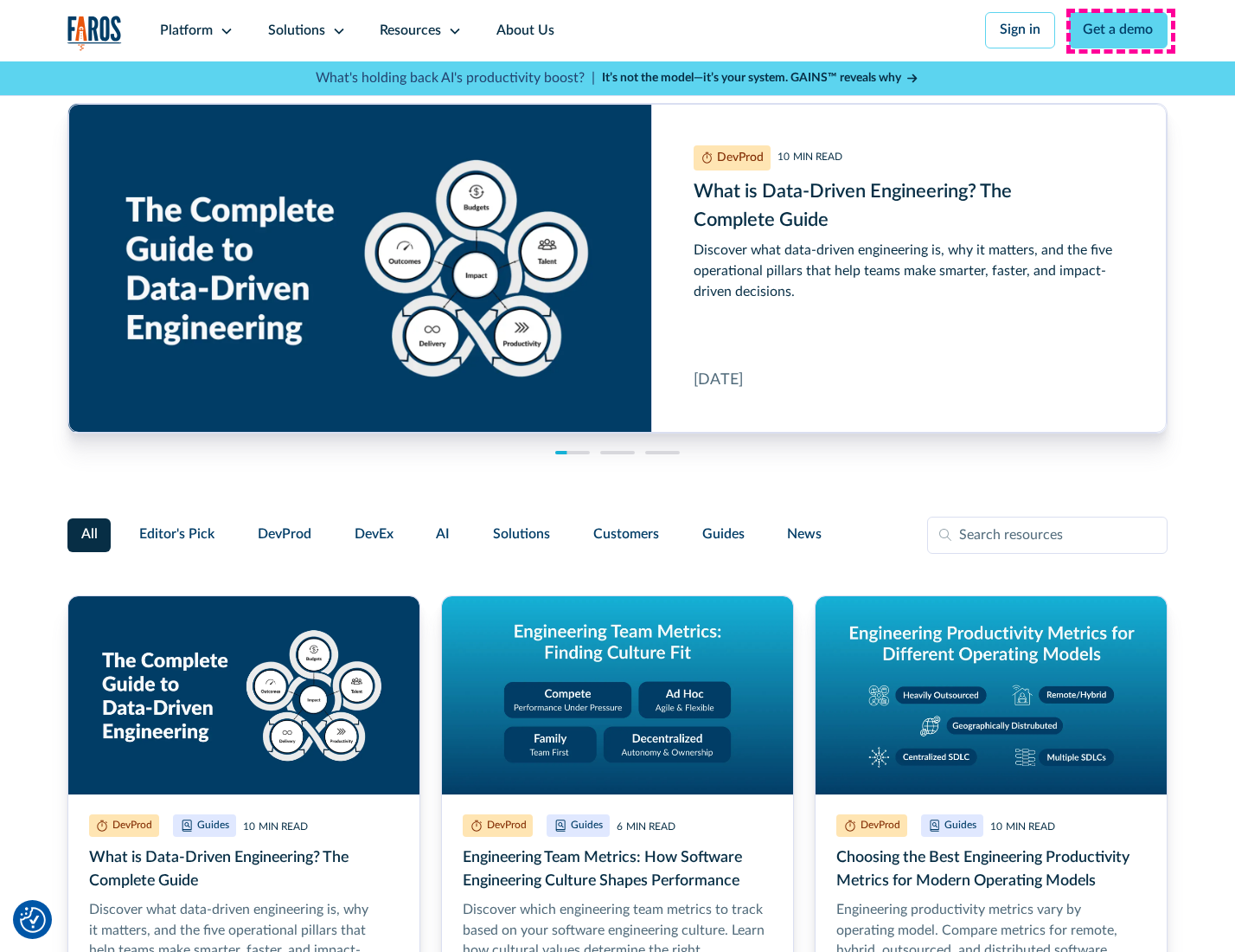
click at [1121, 30] on link "Get a demo" at bounding box center [1119, 29] width 100 height 36
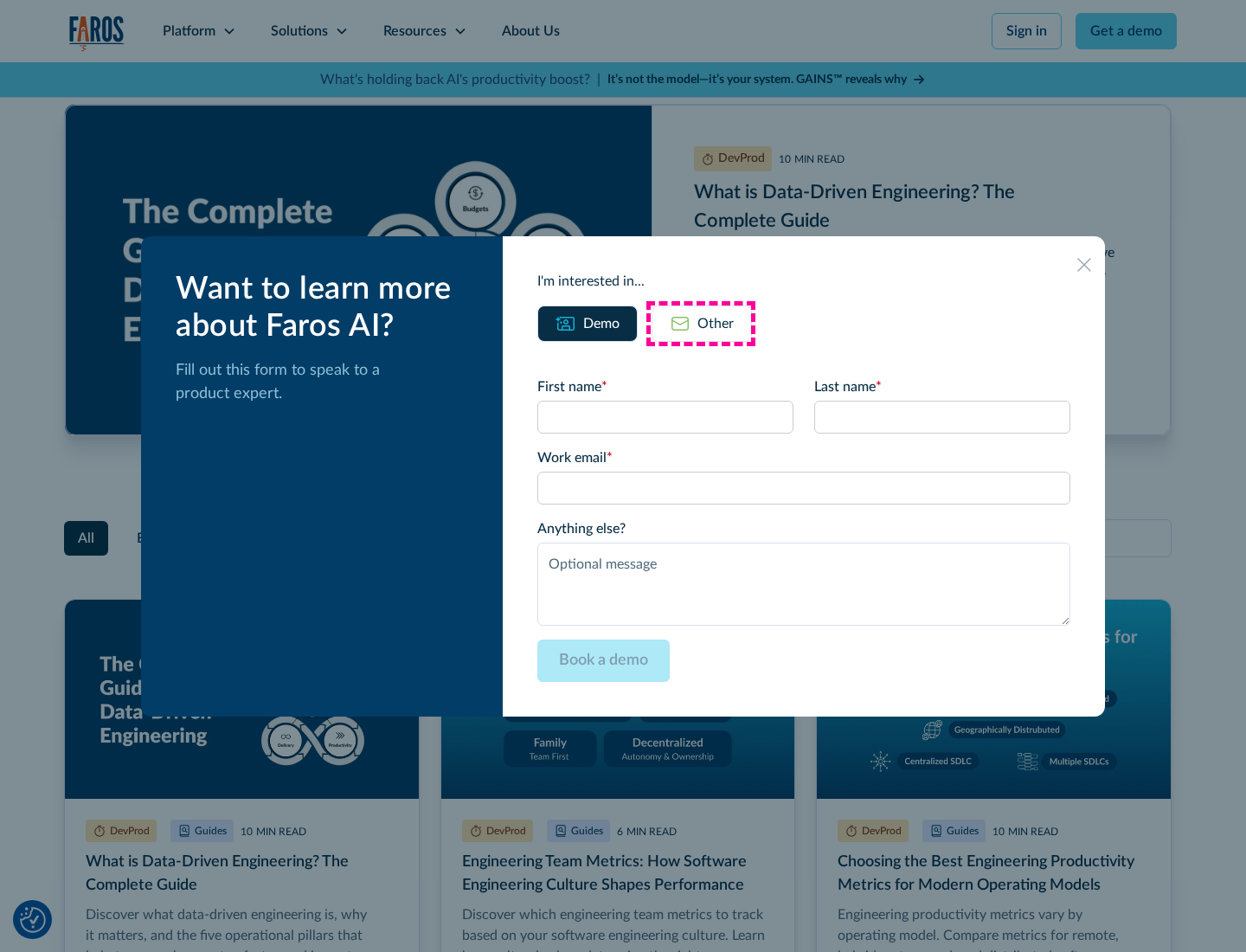
click at [700, 323] on div "Other" at bounding box center [715, 323] width 36 height 21
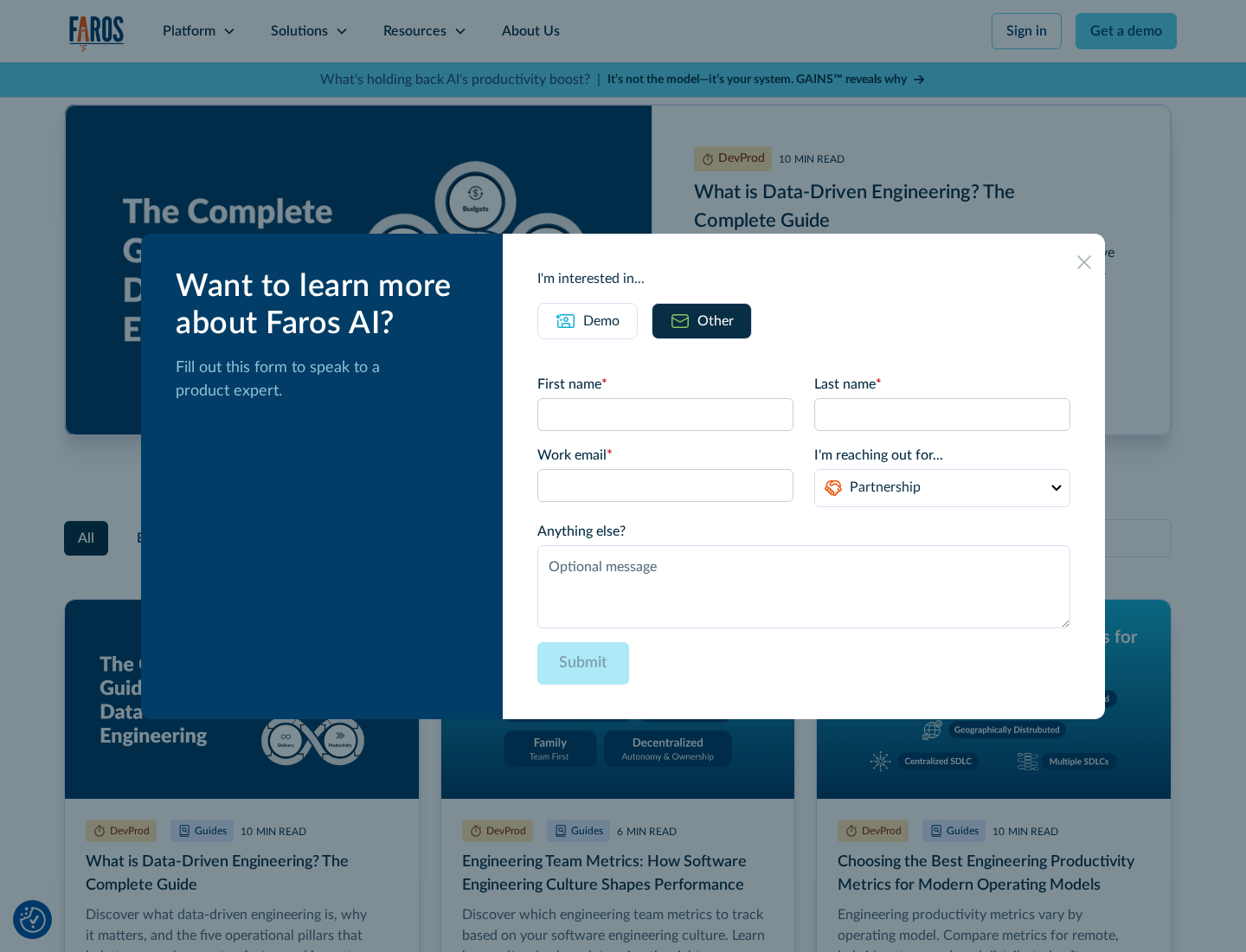
click at [1085, 261] on icon at bounding box center [1084, 262] width 14 height 14
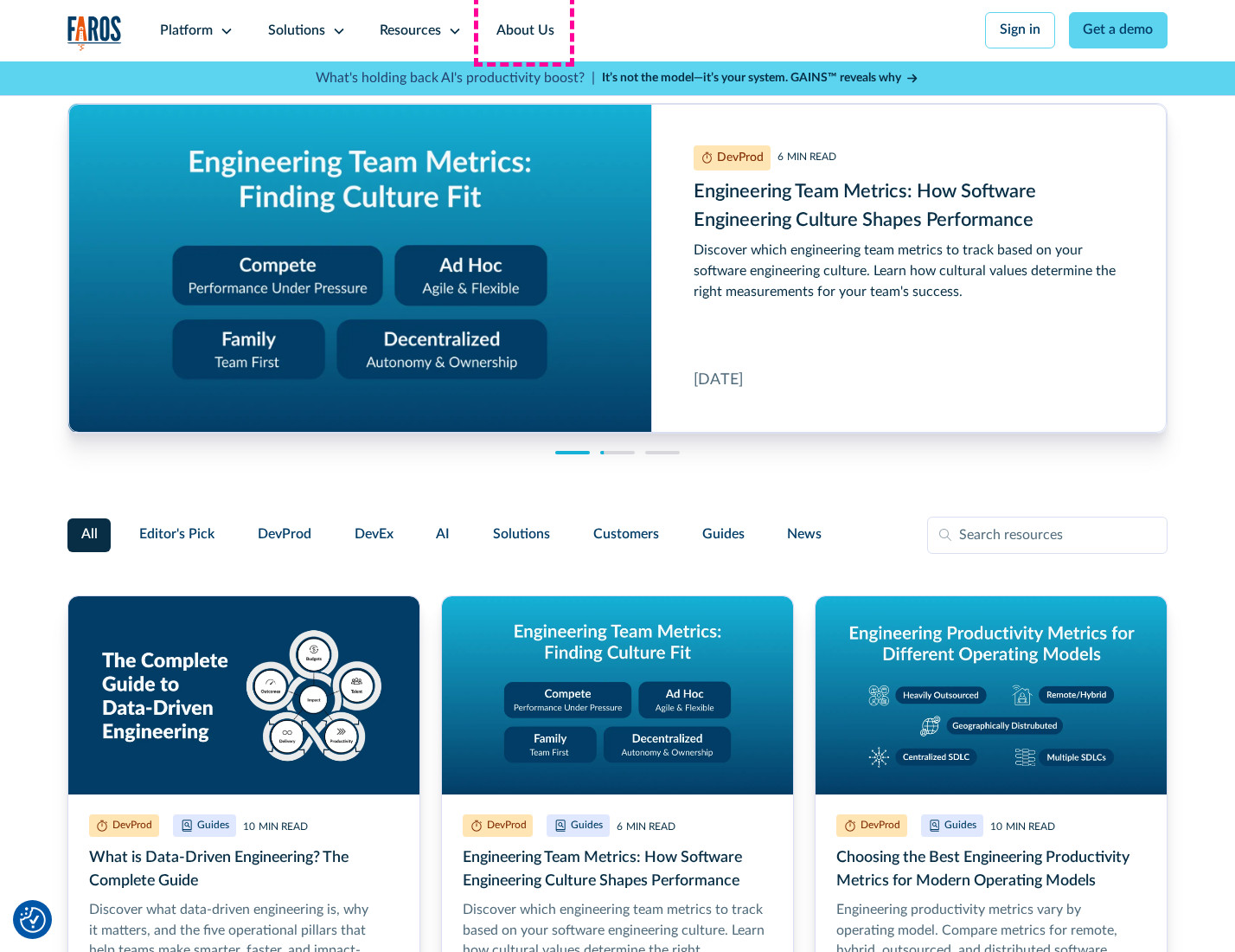
click at [523, 30] on link "About Us" at bounding box center [525, 30] width 92 height 62
